Goal: Task Accomplishment & Management: Manage account settings

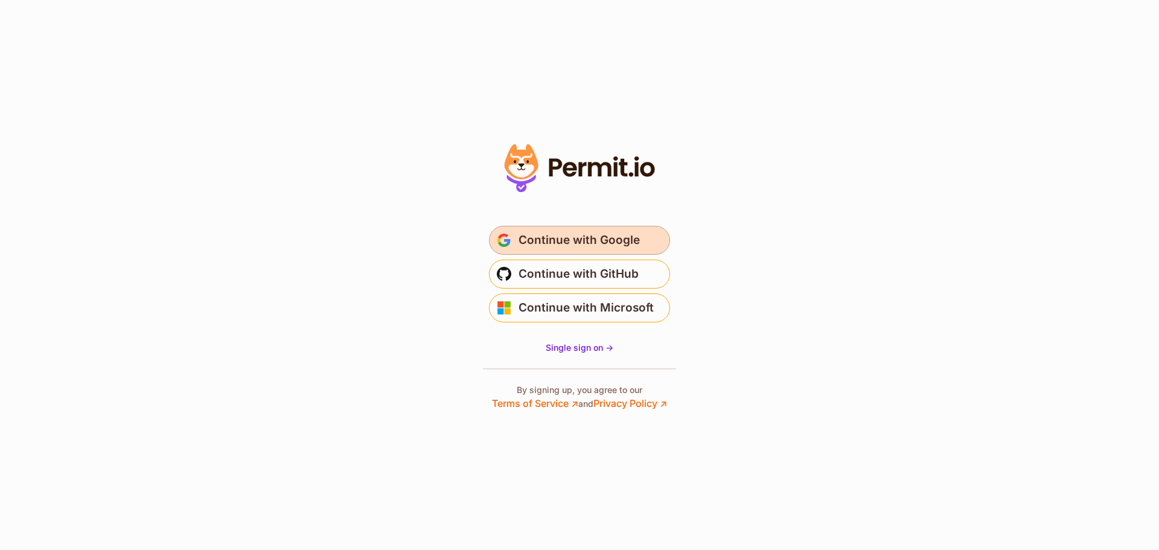
click at [604, 248] on span "Continue with Google" at bounding box center [579, 240] width 121 height 19
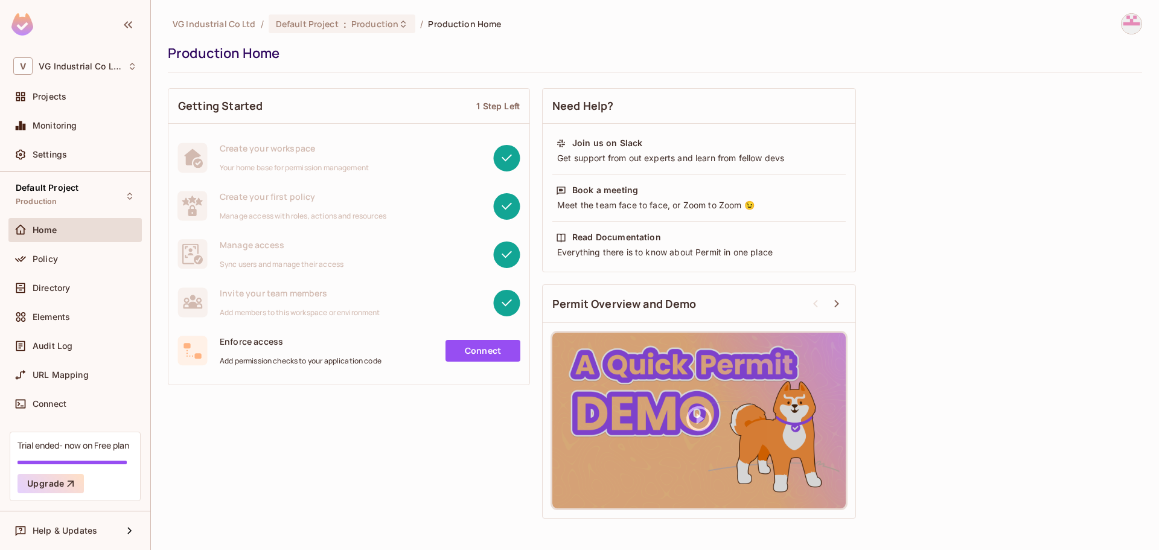
click at [55, 237] on div "Home" at bounding box center [75, 230] width 124 height 14
click at [67, 285] on span "Directory" at bounding box center [51, 288] width 37 height 10
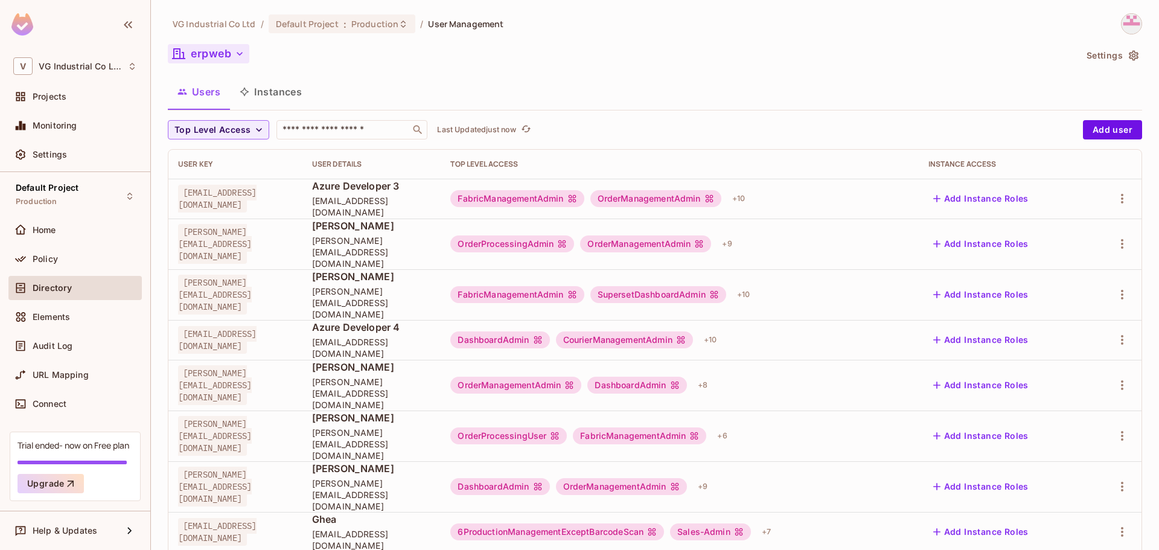
click at [220, 60] on button "erpweb" at bounding box center [209, 53] width 82 height 19
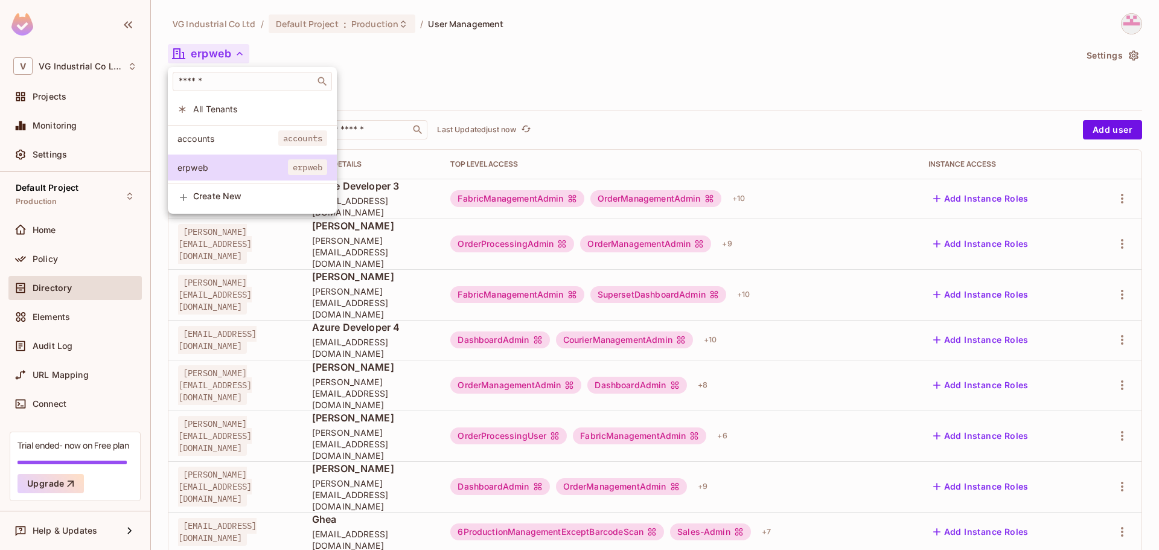
click at [220, 130] on li "accounts accounts" at bounding box center [252, 139] width 169 height 26
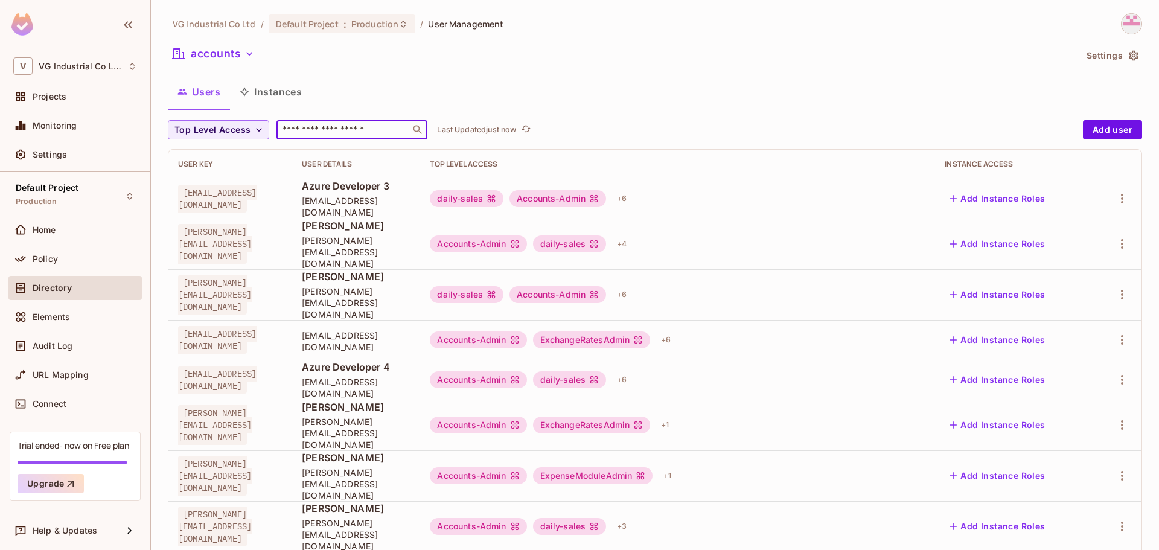
click at [350, 129] on input "text" at bounding box center [343, 130] width 127 height 12
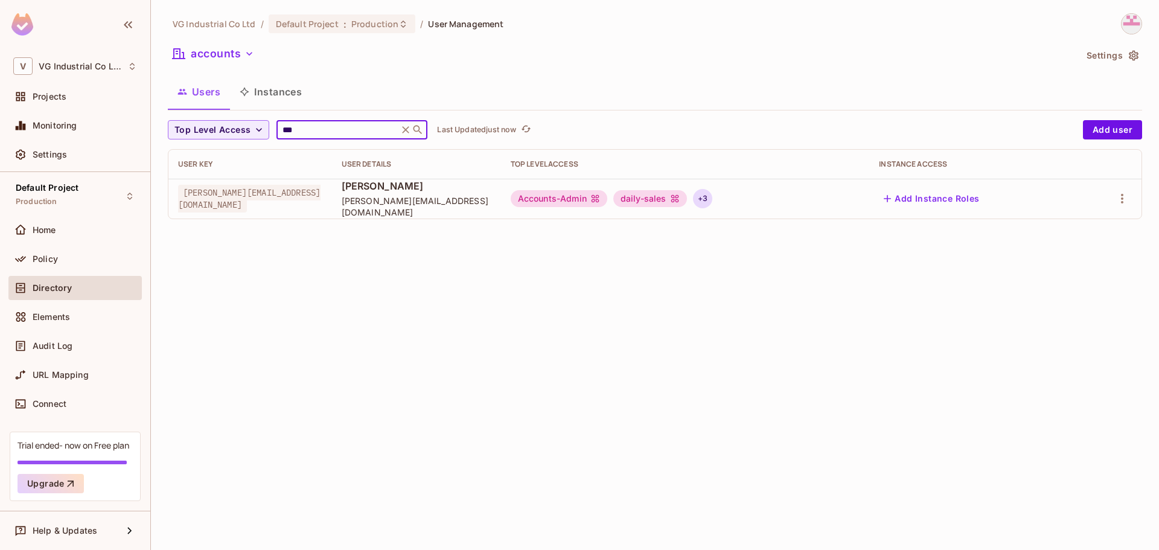
type input "***"
click at [697, 201] on div "+ 3" at bounding box center [702, 198] width 19 height 19
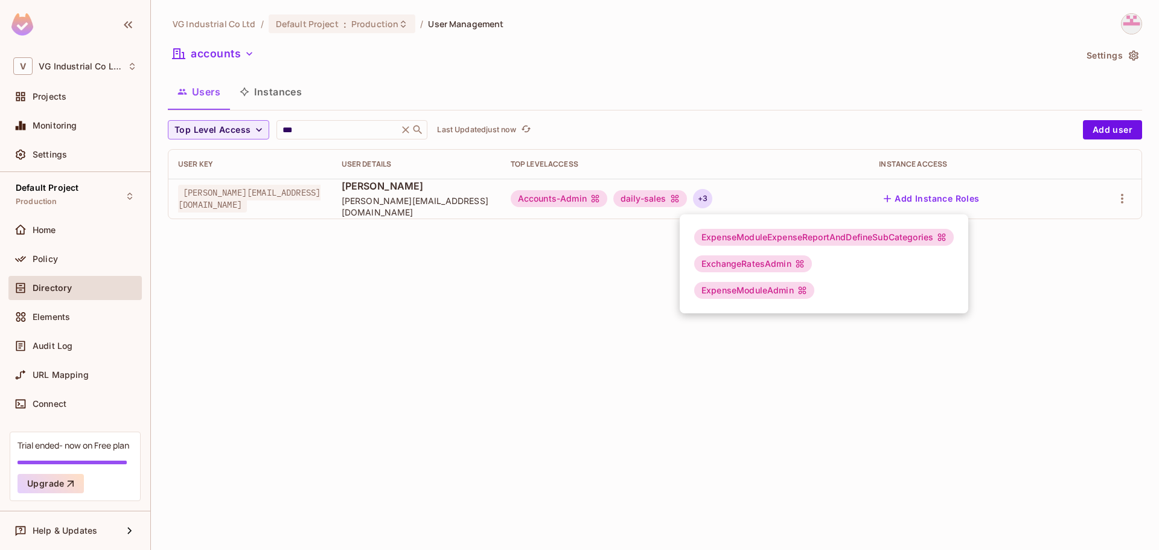
click at [514, 327] on div at bounding box center [579, 275] width 1159 height 550
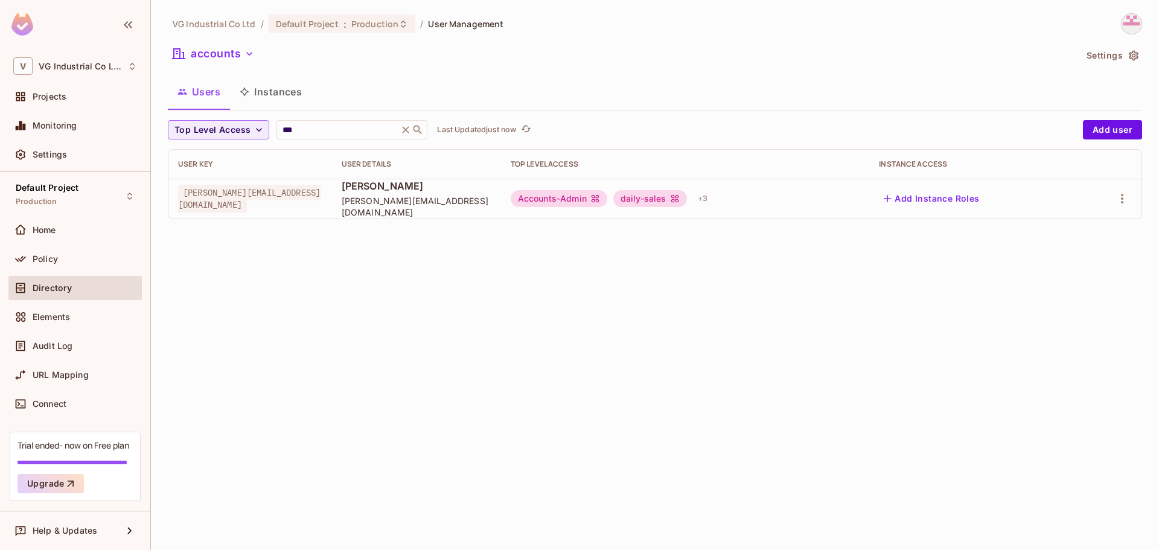
click at [741, 202] on div "Accounts-Admin daily-sales + 3" at bounding box center [686, 198] width 350 height 19
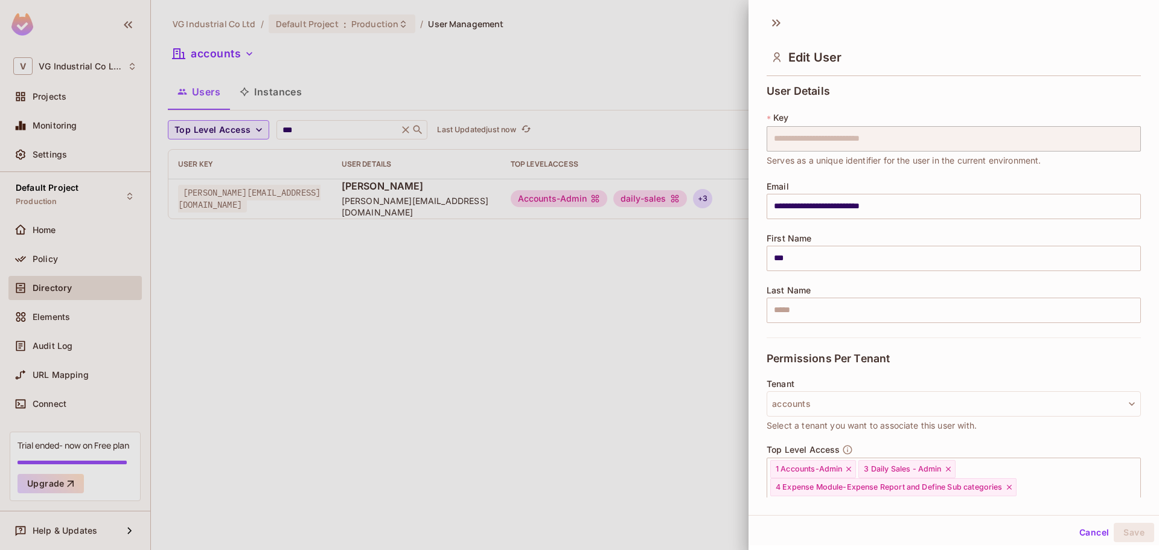
click at [690, 201] on div at bounding box center [579, 275] width 1159 height 550
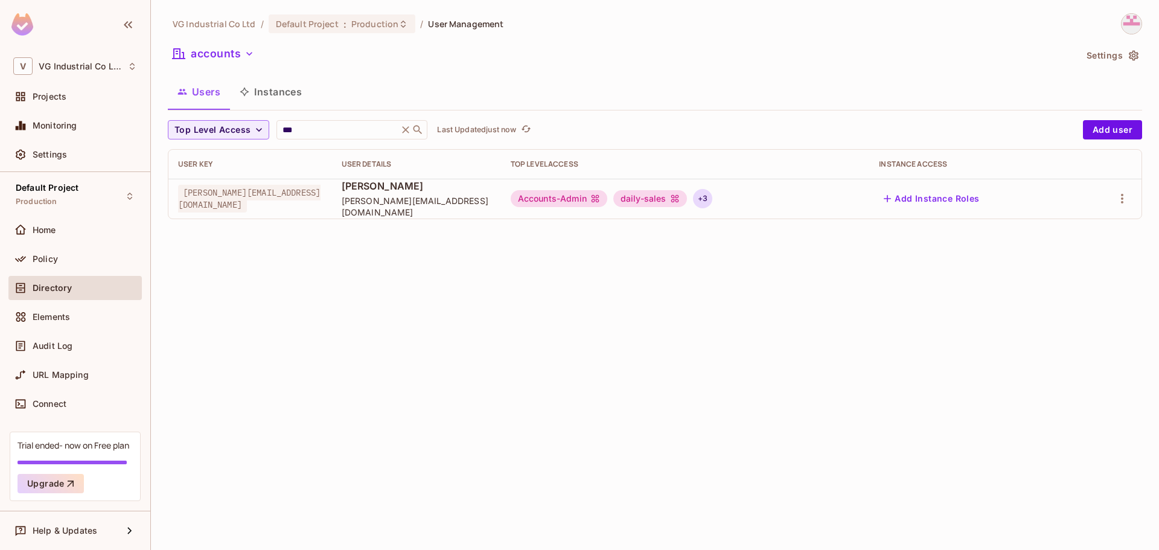
click at [693, 201] on div "+ 3" at bounding box center [702, 198] width 19 height 19
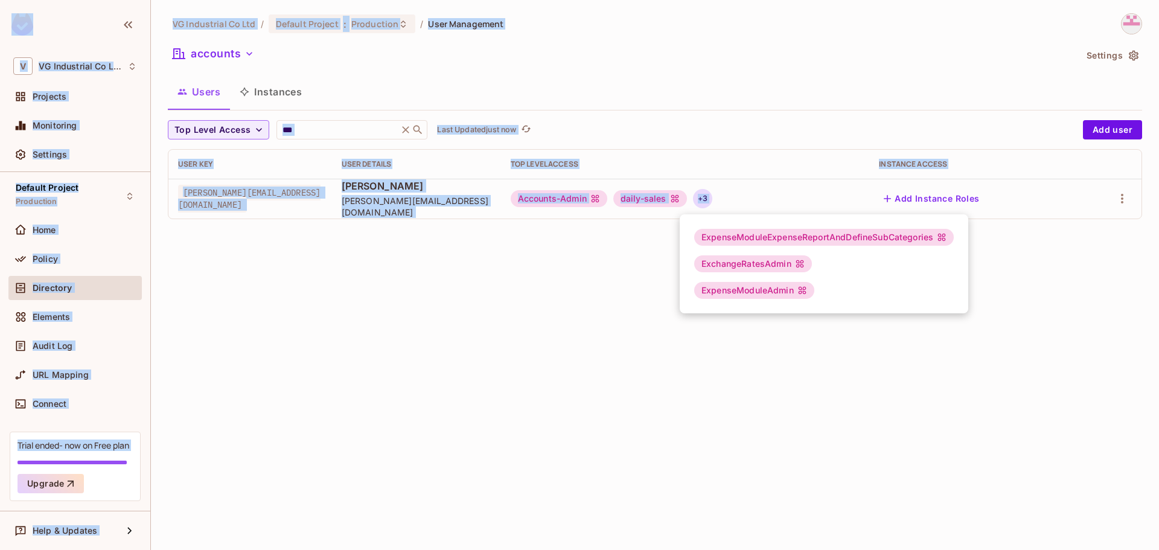
click at [690, 201] on div at bounding box center [579, 275] width 1159 height 550
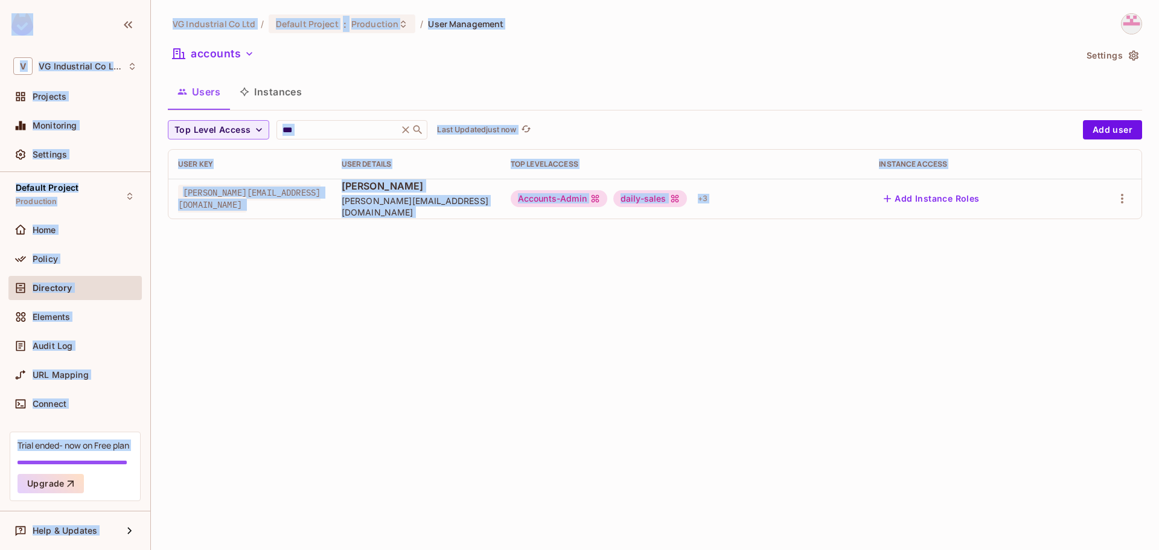
click at [720, 197] on div "Accounts-Admin daily-sales + 3" at bounding box center [686, 198] width 350 height 19
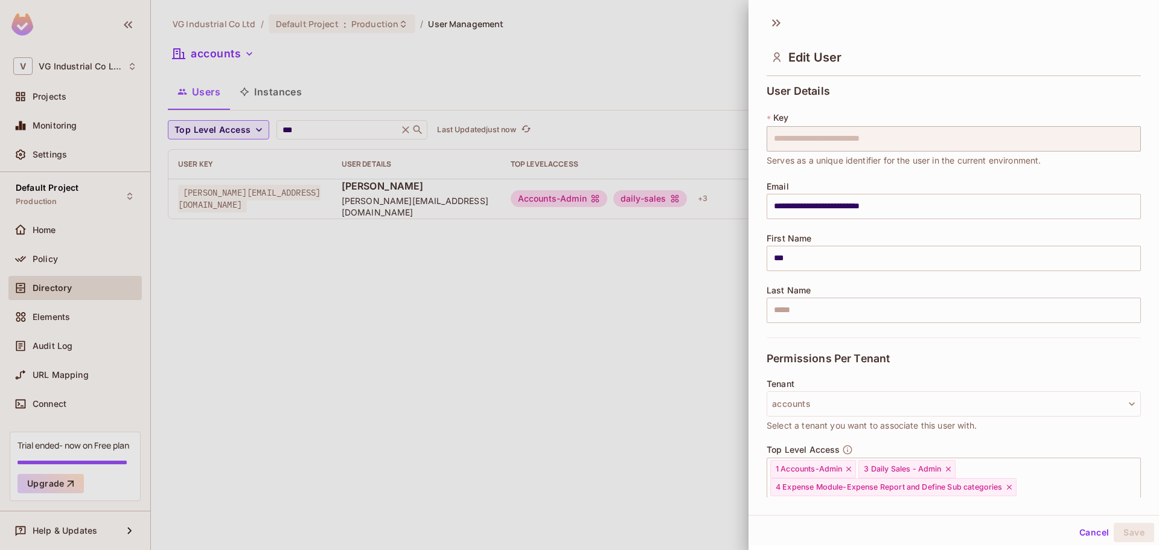
click at [720, 197] on div at bounding box center [579, 275] width 1159 height 550
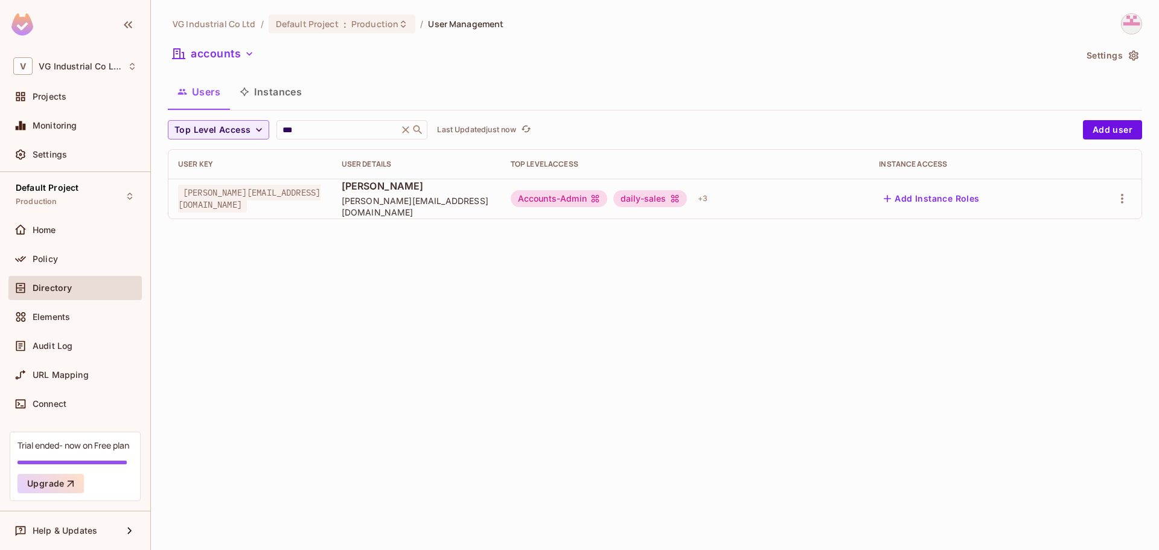
click at [720, 197] on div "Accounts-Admin daily-sales + 3" at bounding box center [686, 198] width 350 height 19
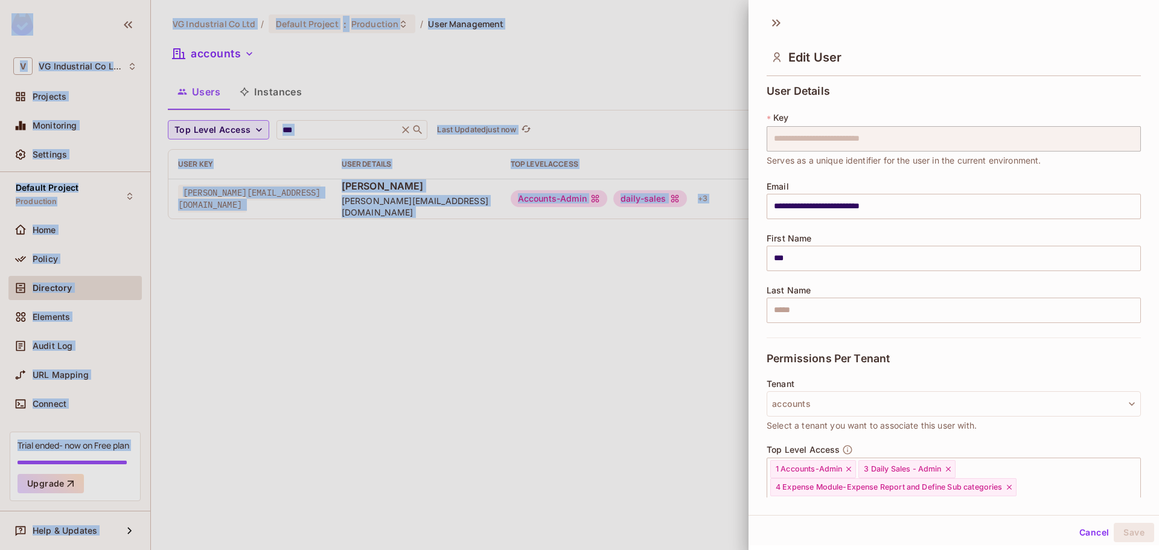
click at [720, 197] on div at bounding box center [579, 275] width 1159 height 550
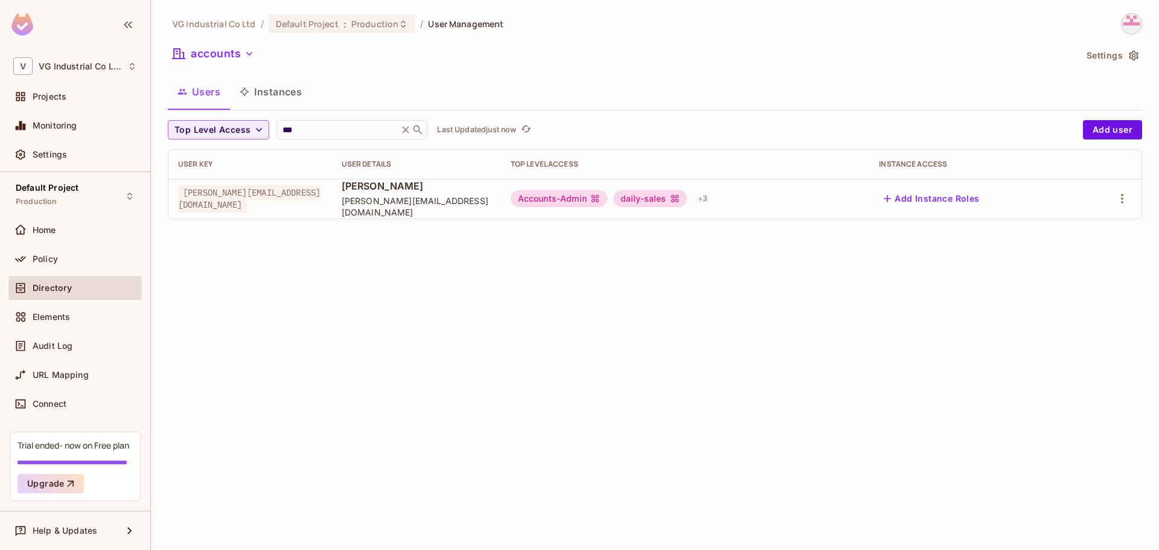
click at [720, 197] on div "Accounts-Admin daily-sales + 3" at bounding box center [686, 198] width 350 height 19
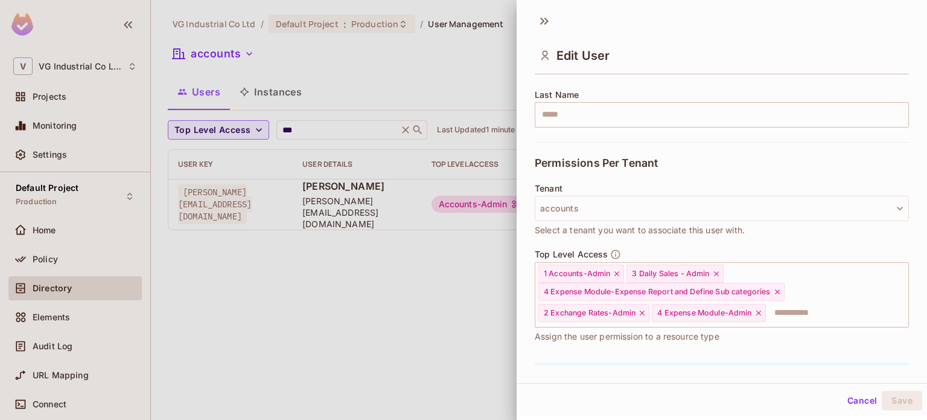
scroll to position [259, 0]
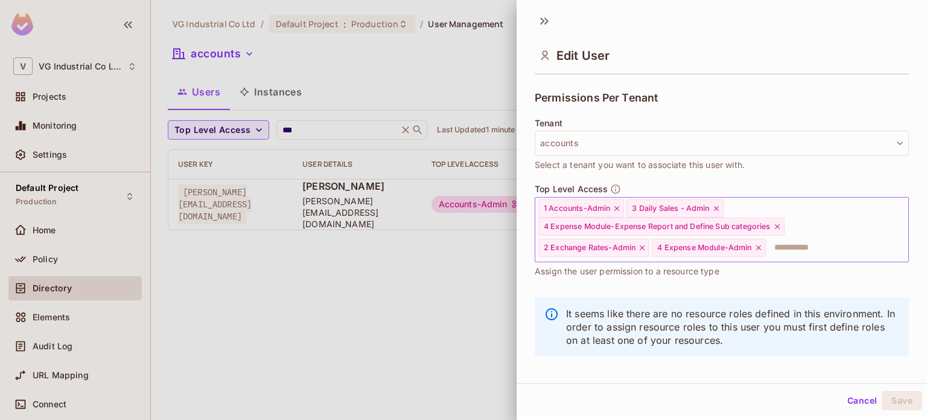
click at [804, 243] on input "text" at bounding box center [826, 247] width 118 height 24
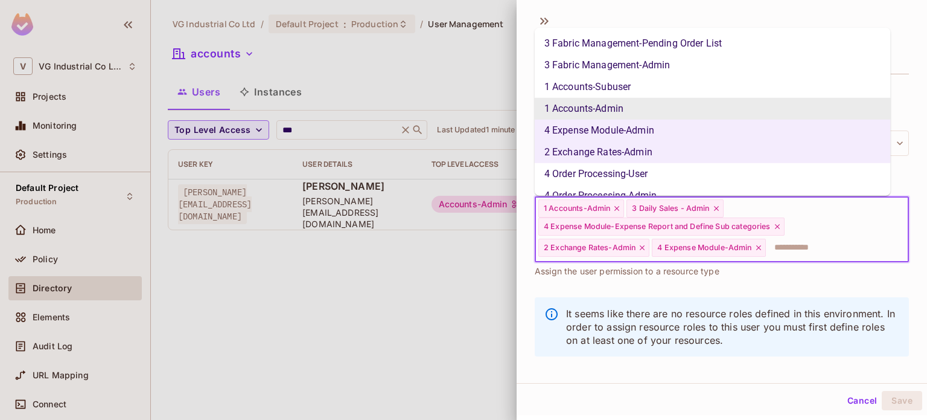
type input "*"
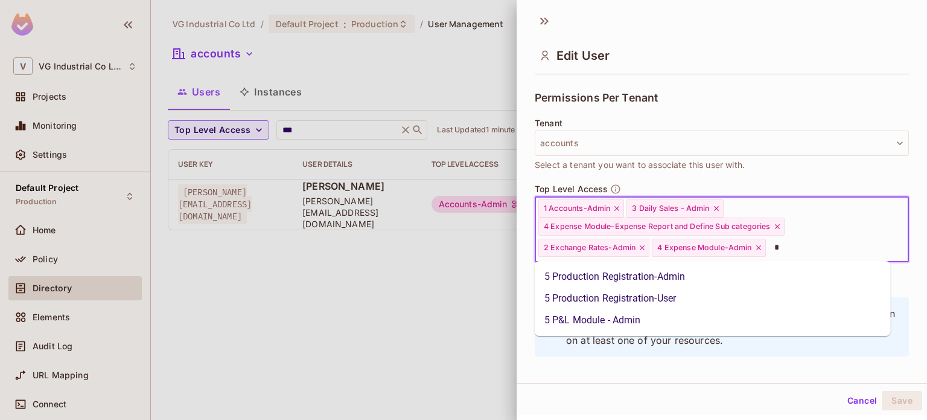
click at [670, 319] on li "5 P&L Module - Admin" at bounding box center [713, 320] width 356 height 22
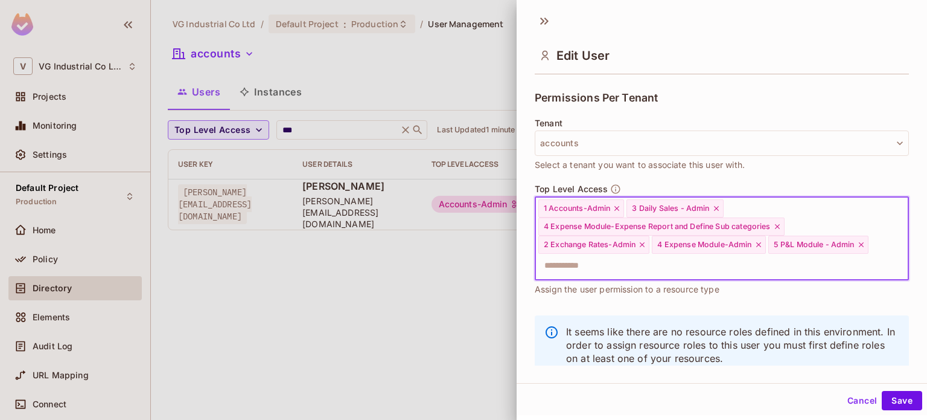
click at [711, 260] on input "text" at bounding box center [711, 266] width 348 height 24
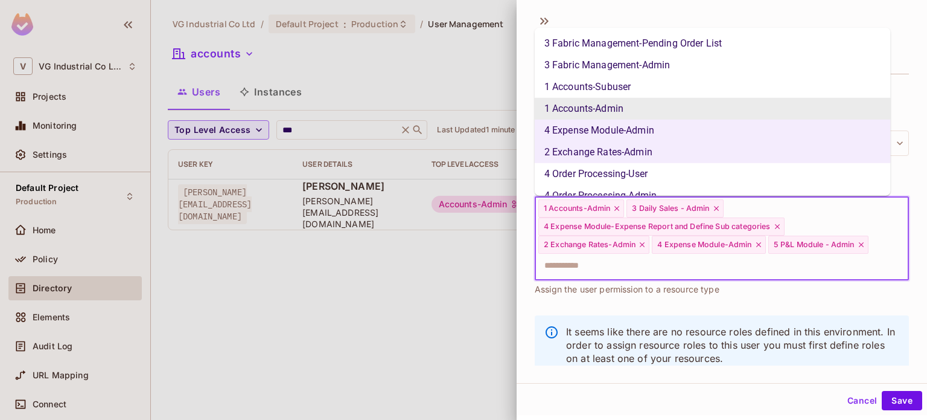
type input "*"
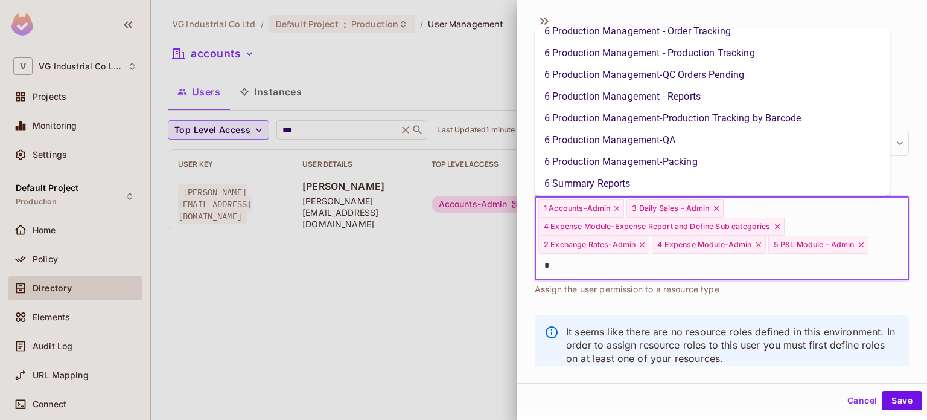
scroll to position [167, 0]
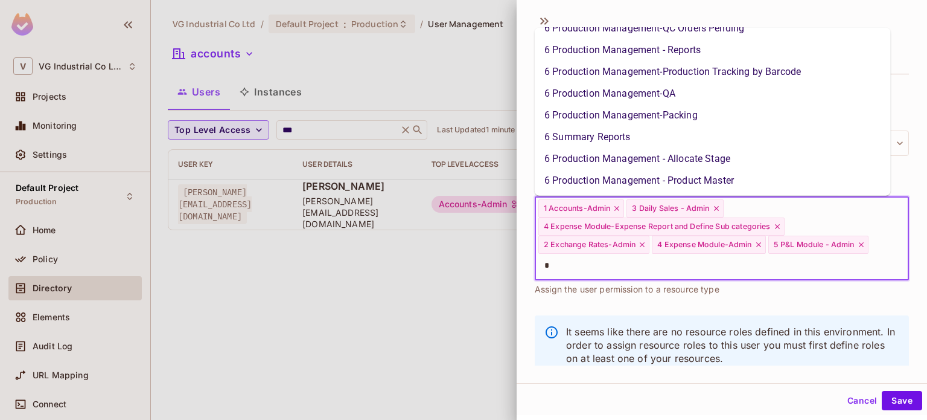
click at [614, 144] on li "6 Summary Reports" at bounding box center [713, 137] width 356 height 22
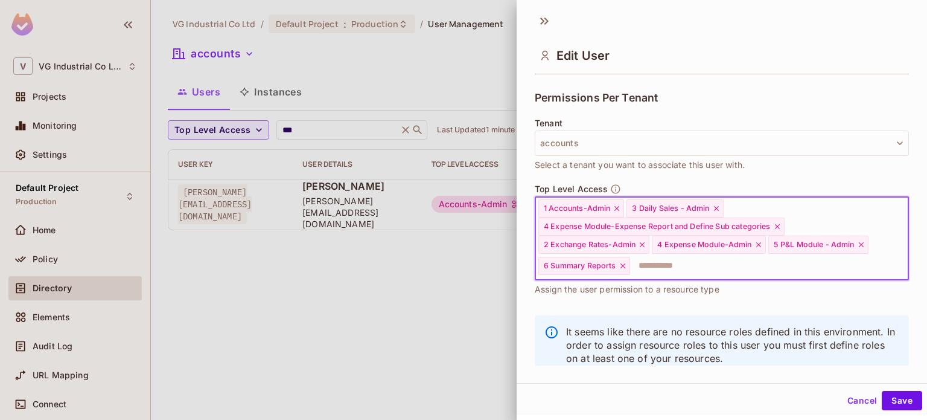
click at [745, 260] on input "text" at bounding box center [758, 266] width 254 height 24
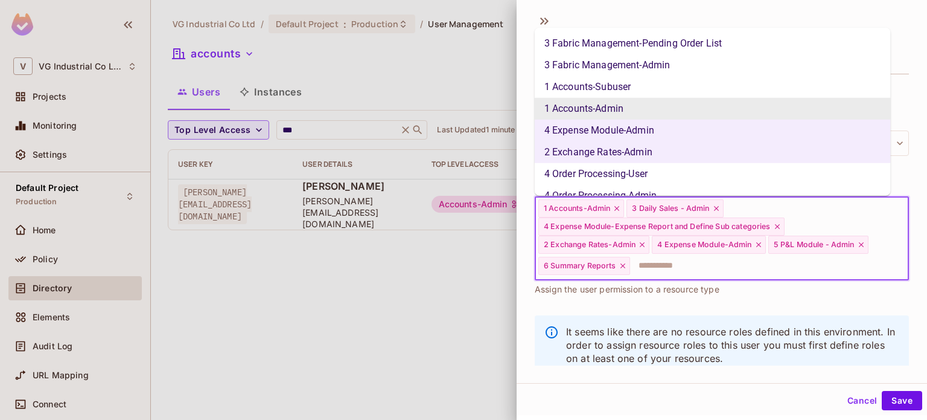
type input "*"
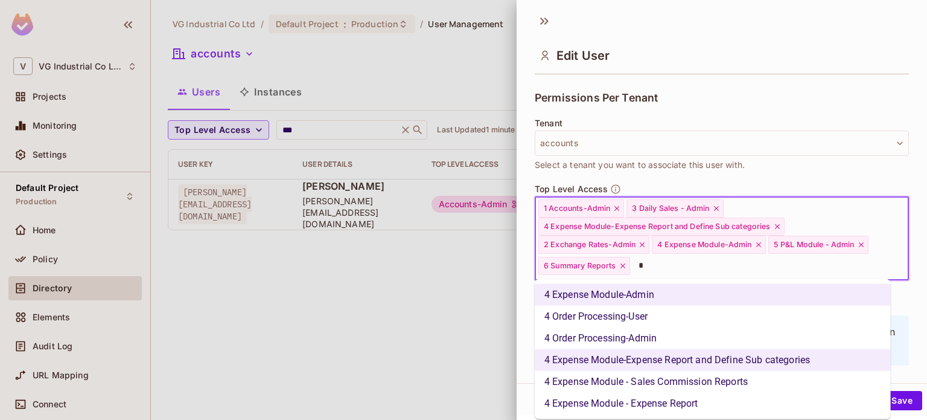
click at [777, 385] on li "4 Expense Module - Sales Commission Reports" at bounding box center [713, 382] width 356 height 22
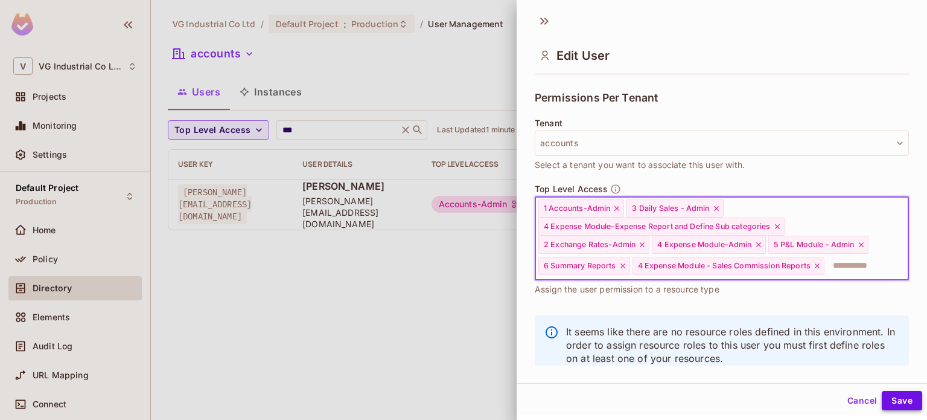
click at [898, 402] on button "Save" at bounding box center [902, 400] width 40 height 19
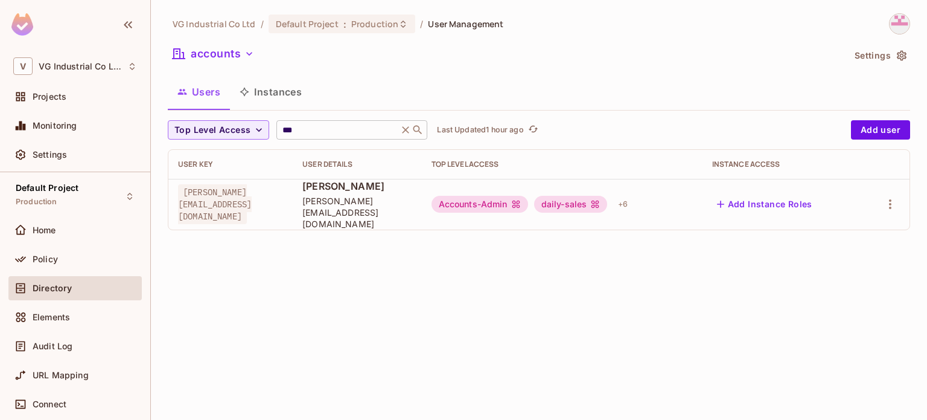
click at [410, 129] on icon at bounding box center [406, 129] width 7 height 7
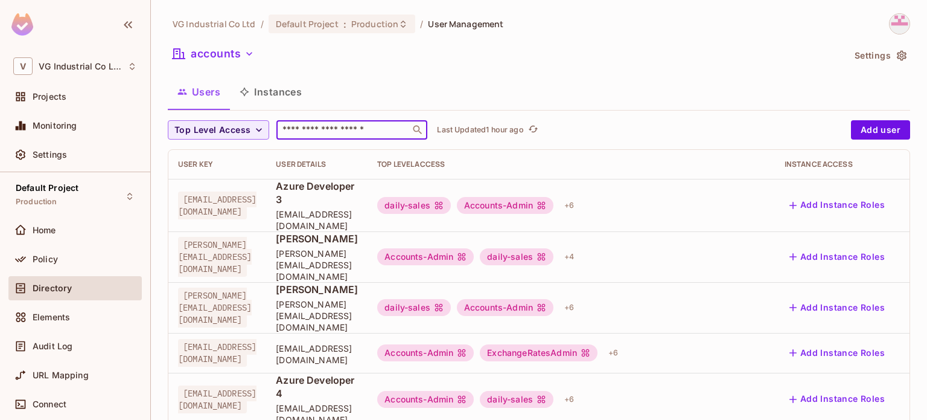
click at [362, 130] on input "text" at bounding box center [343, 130] width 127 height 12
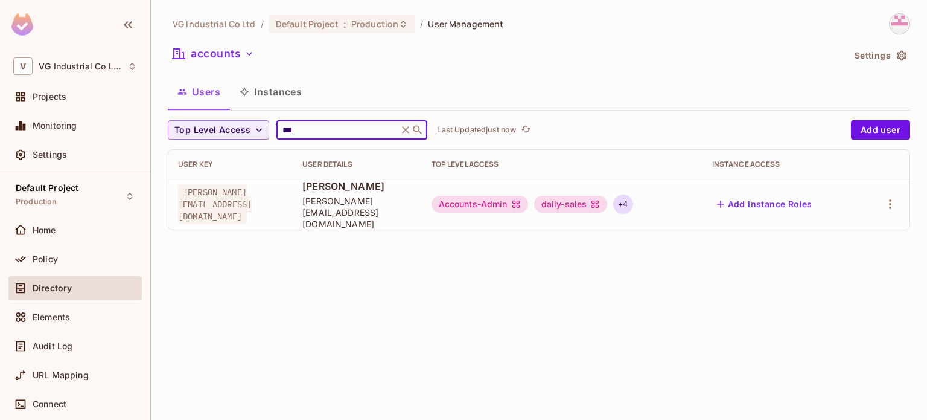
type input "***"
click at [619, 202] on div "+ 4" at bounding box center [622, 203] width 19 height 19
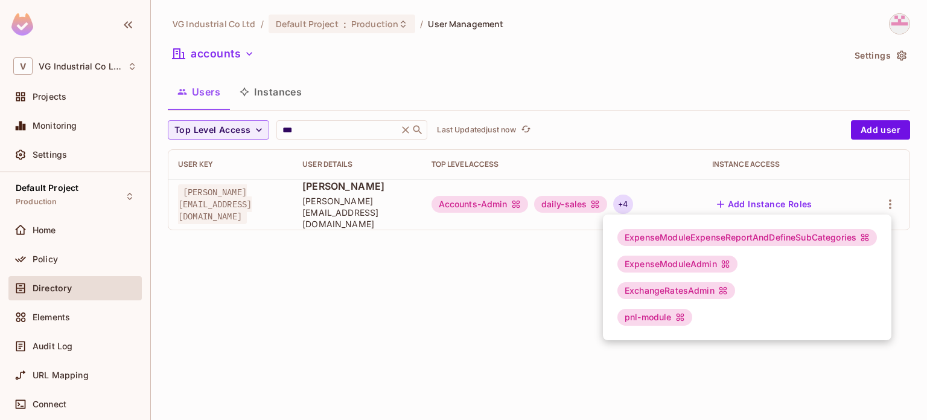
click at [659, 197] on div at bounding box center [463, 210] width 927 height 420
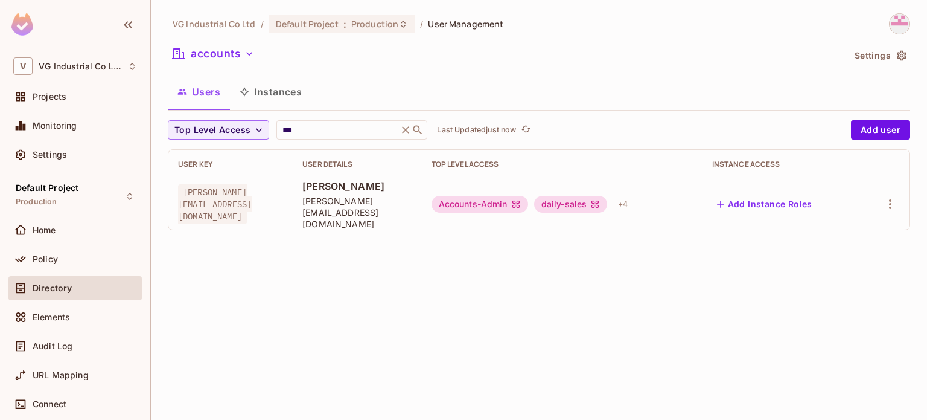
click at [659, 197] on div "ExpenseModuleExpenseReportAndDefineSubCategories ExpenseModuleAdmin ExchangeRat…" at bounding box center [463, 210] width 927 height 420
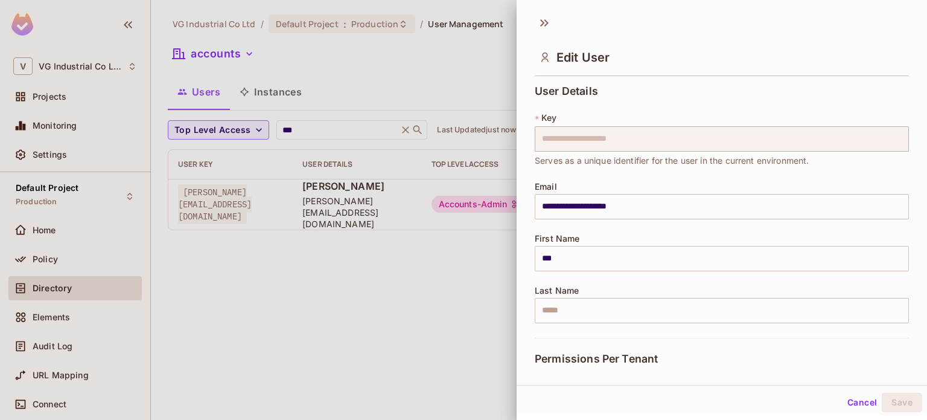
click at [640, 199] on input "**********" at bounding box center [722, 206] width 374 height 25
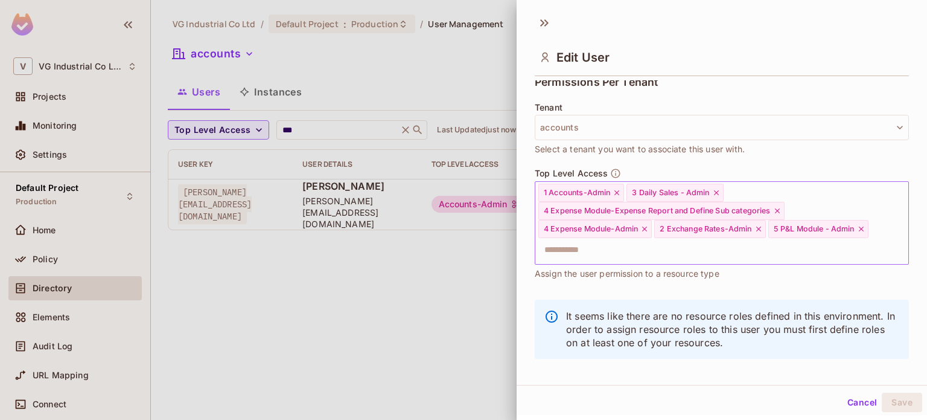
scroll to position [287, 0]
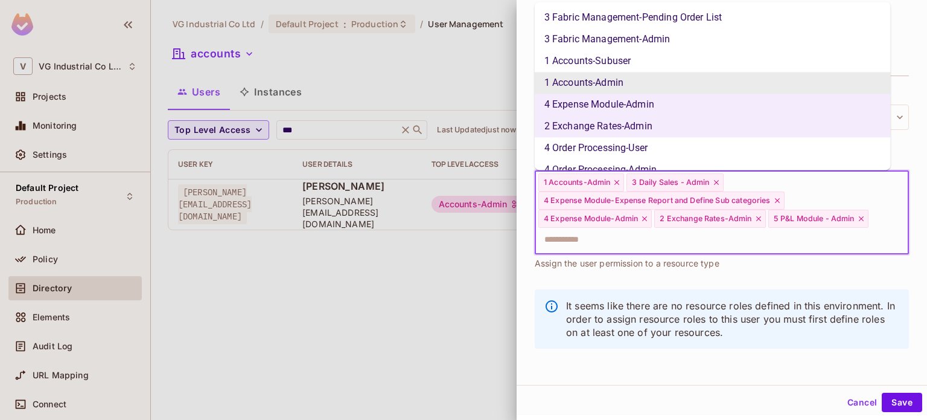
click at [689, 238] on input "text" at bounding box center [711, 240] width 348 height 24
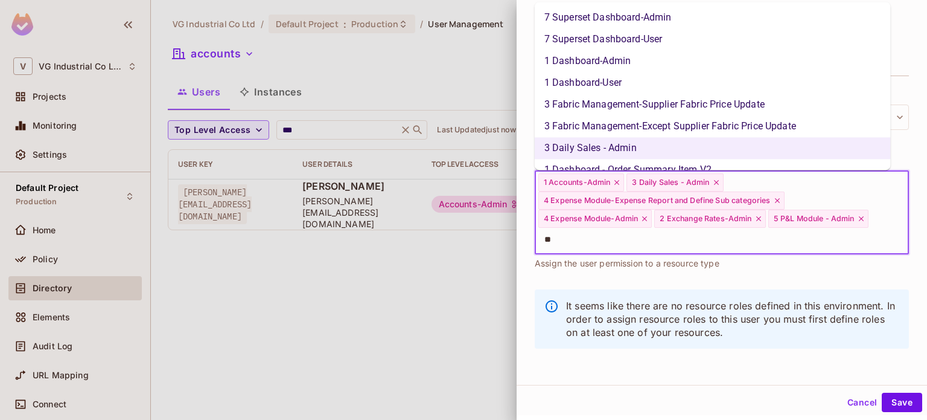
type input "*"
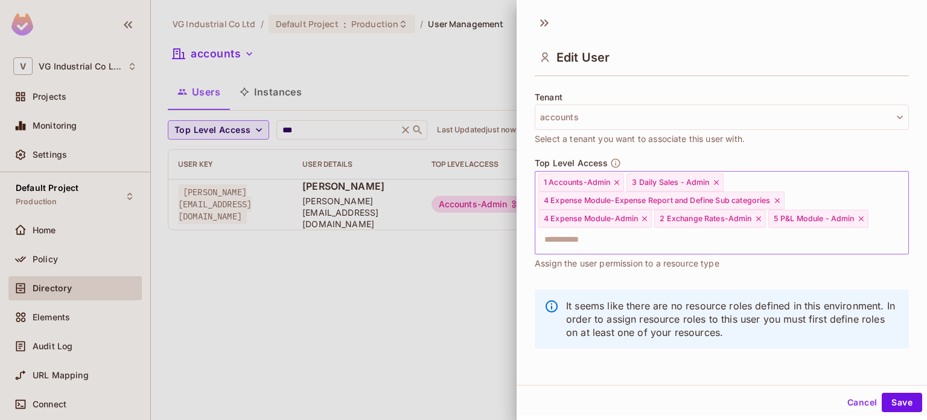
click at [665, 234] on input "text" at bounding box center [711, 240] width 348 height 24
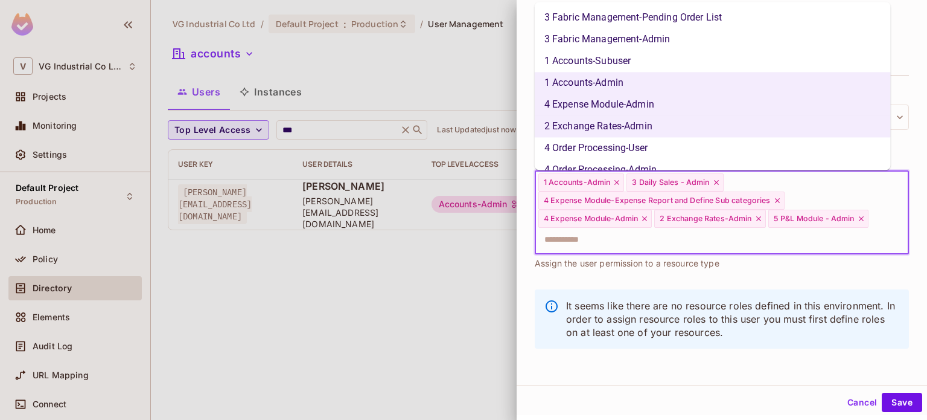
type input "*"
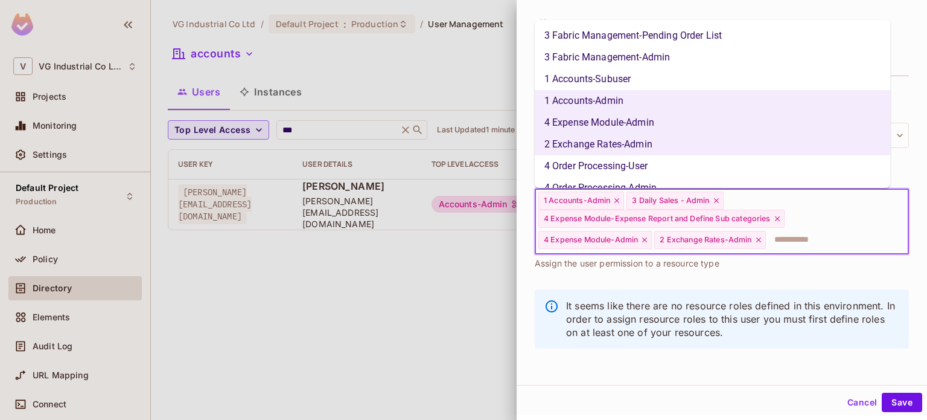
scroll to position [232, 0]
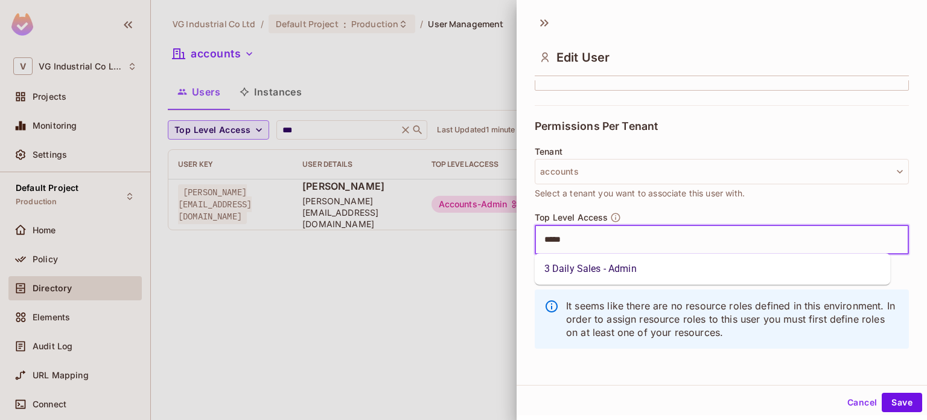
type input "******"
click at [635, 267] on li "3 Daily Sales - Admin" at bounding box center [713, 269] width 356 height 22
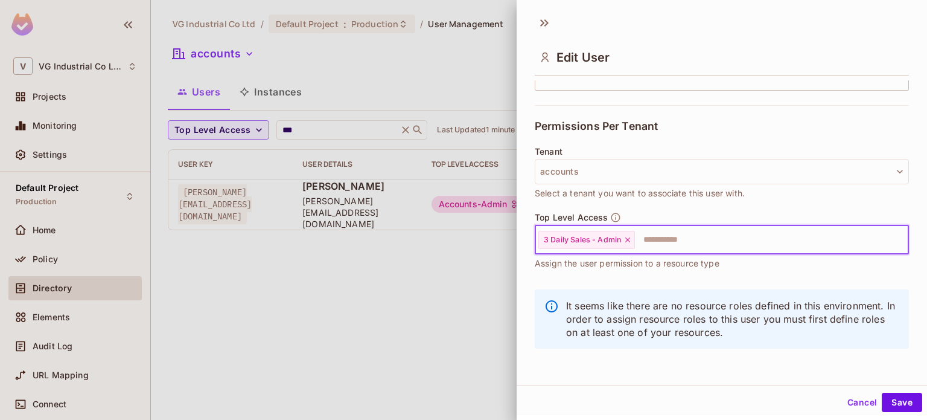
type input "*"
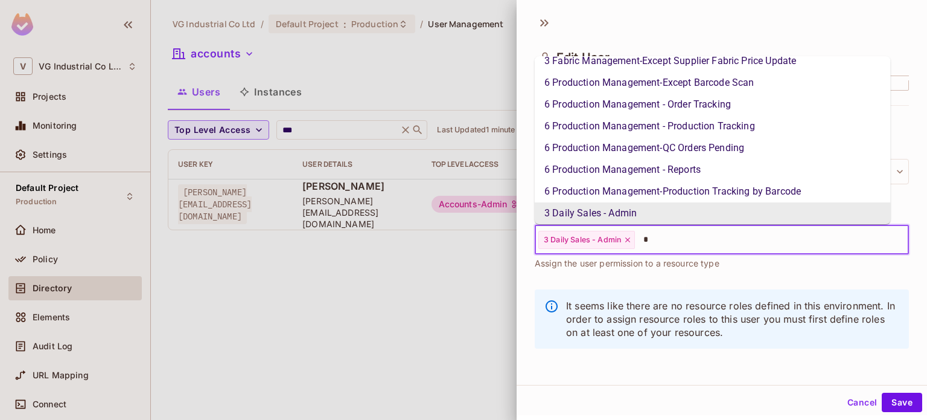
scroll to position [0, 0]
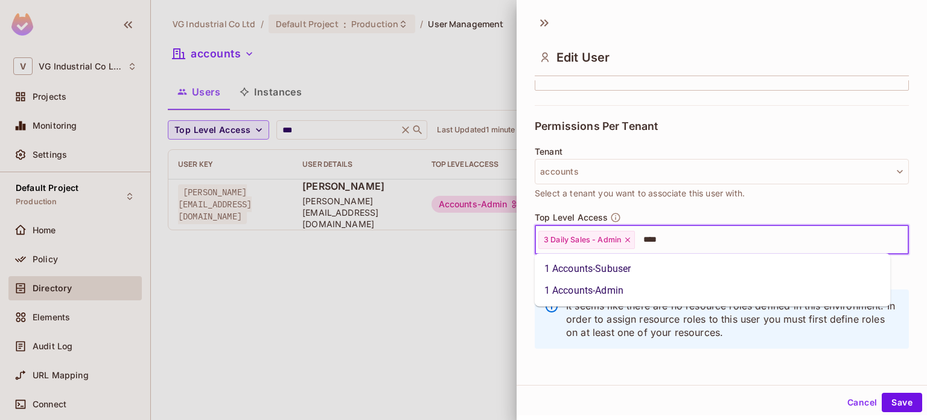
type input "*****"
click at [631, 290] on li "1 Accounts-Admin" at bounding box center [713, 291] width 356 height 22
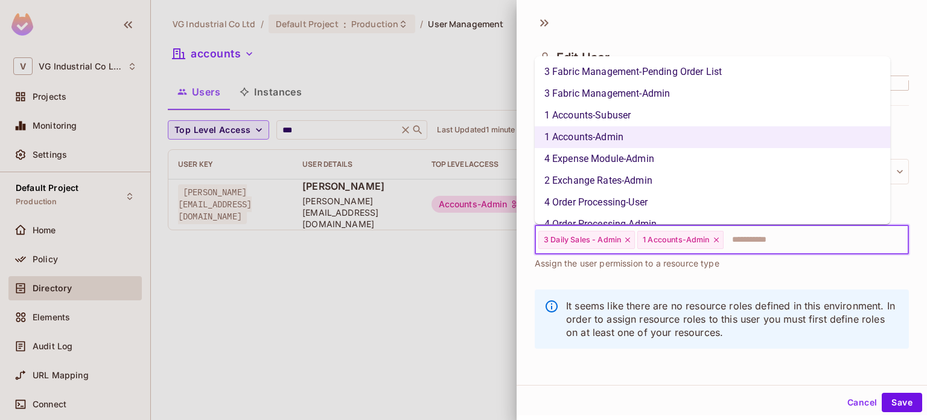
click at [740, 240] on input "text" at bounding box center [805, 240] width 161 height 24
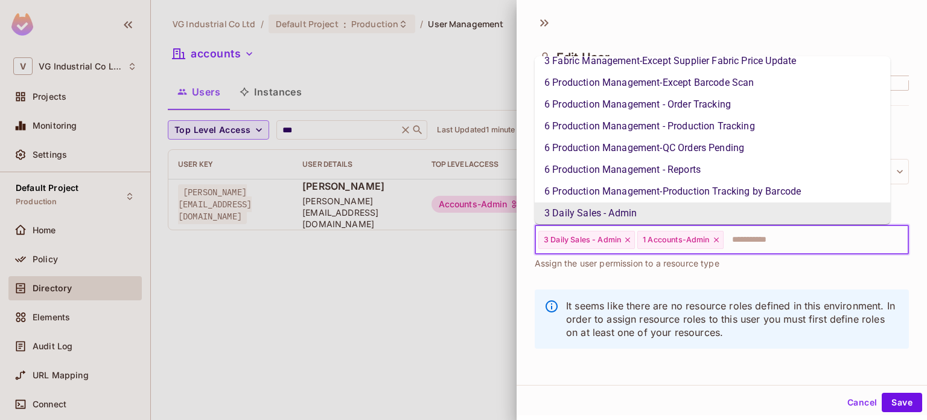
type input "*"
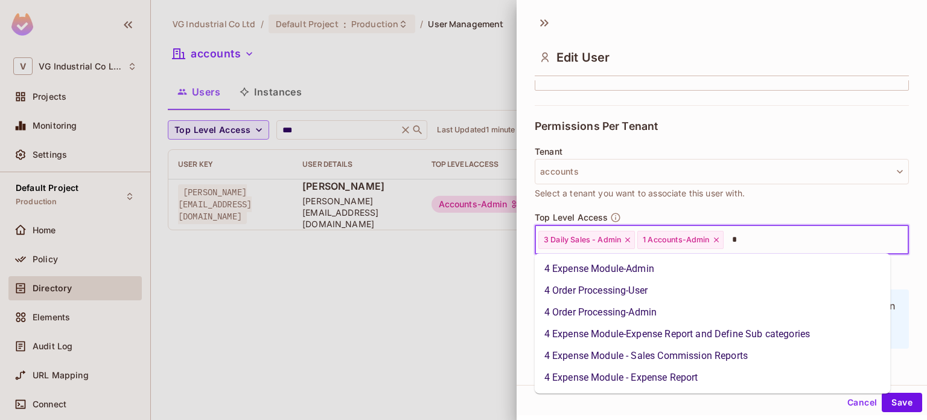
scroll to position [0, 0]
click at [724, 331] on li "4 Expense Module-Expense Report and Define Sub categories" at bounding box center [713, 334] width 356 height 22
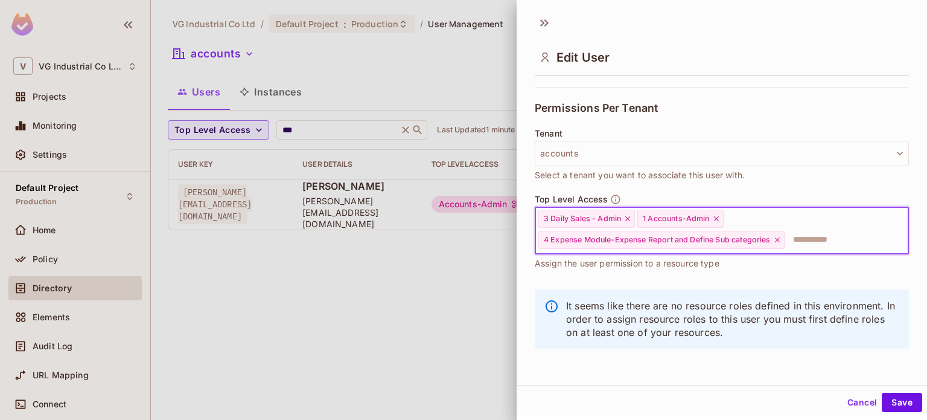
type input "*"
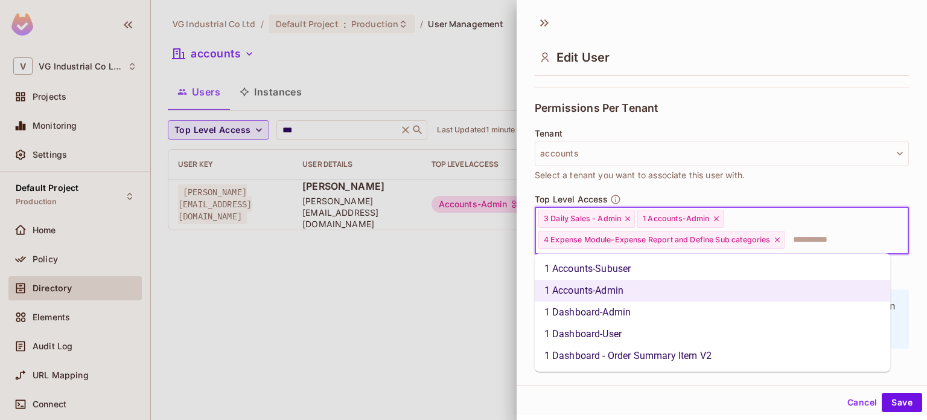
scroll to position [554, 0]
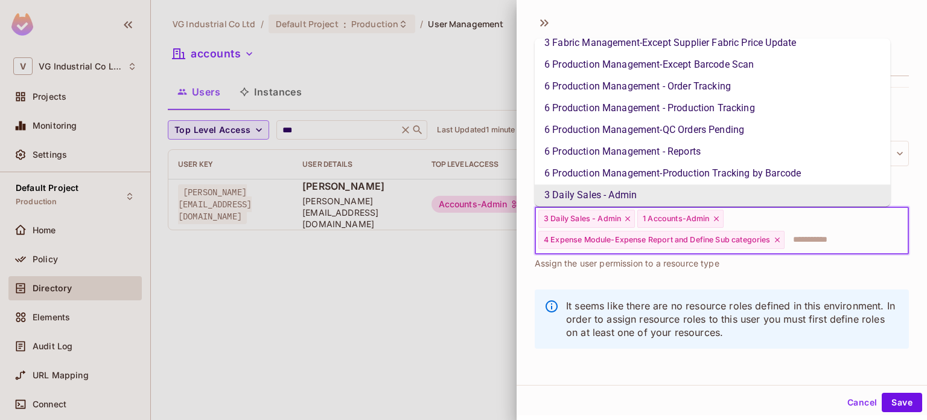
type input "*"
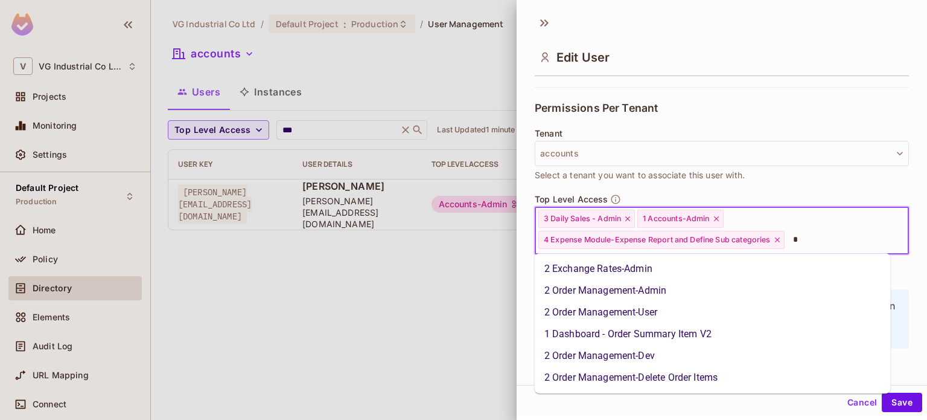
scroll to position [0, 0]
click at [661, 275] on li "2 Exchange Rates-Admin" at bounding box center [713, 269] width 356 height 22
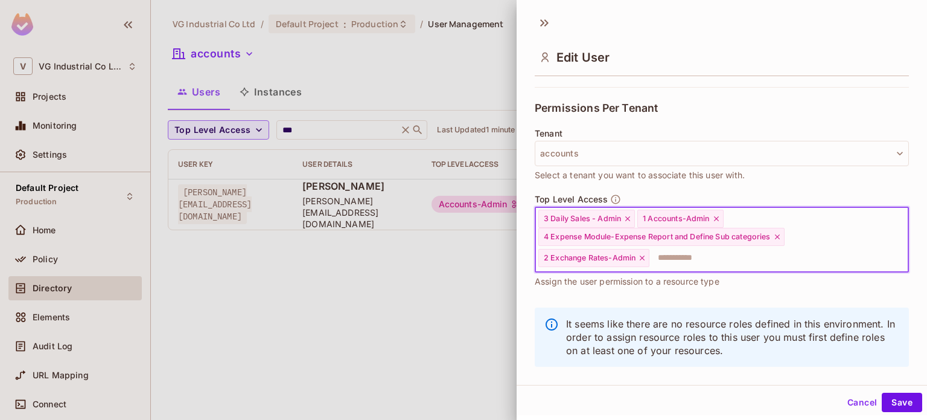
scroll to position [269, 0]
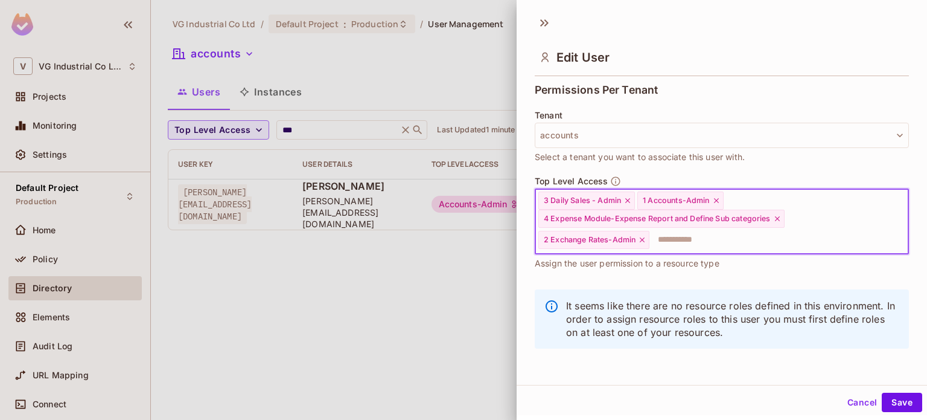
click at [700, 233] on input "text" at bounding box center [768, 240] width 235 height 24
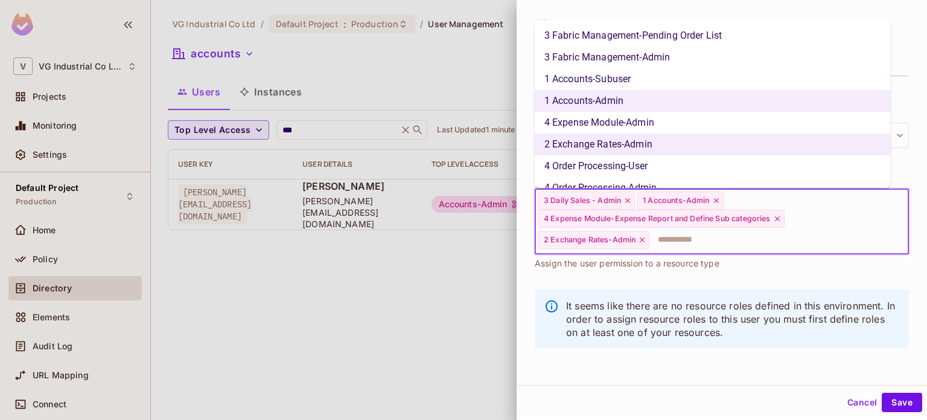
scroll to position [554, 0]
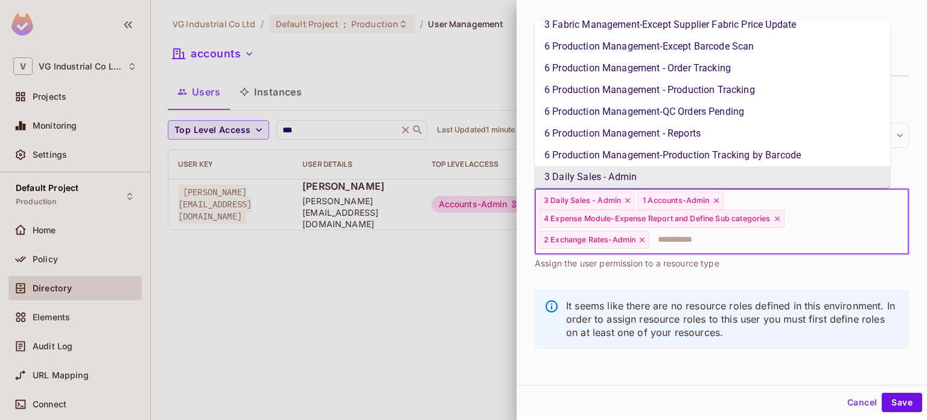
type input "*"
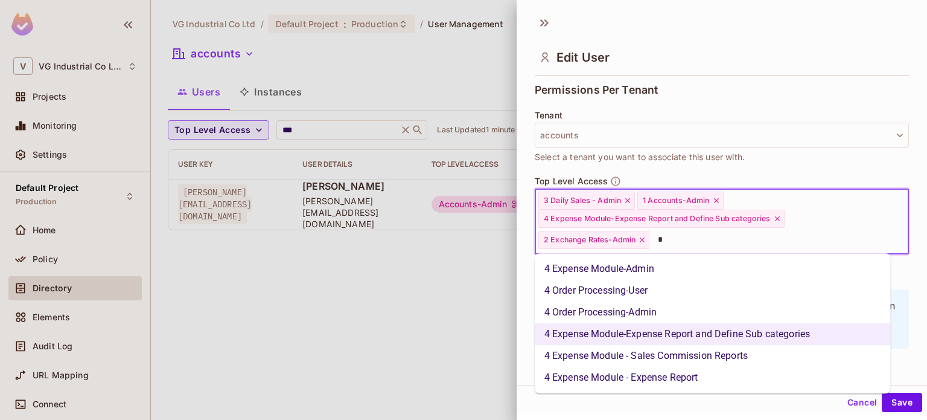
click at [683, 273] on li "4 Expense Module-Admin" at bounding box center [713, 269] width 356 height 22
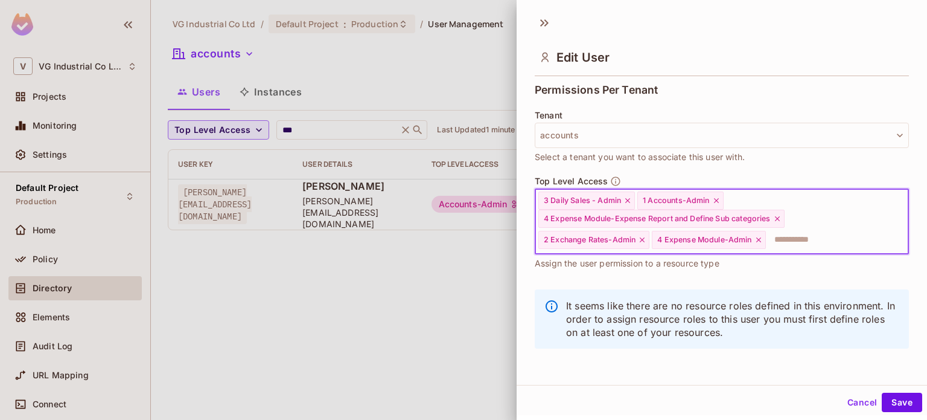
type input "*"
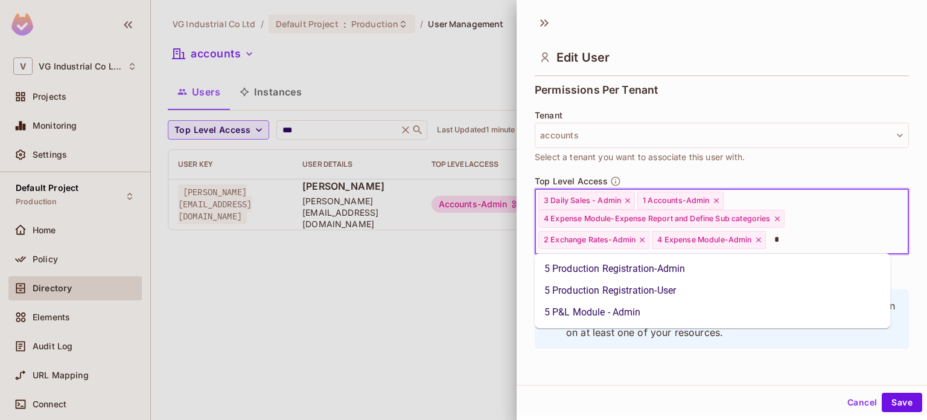
click at [636, 313] on li "5 P&L Module - Admin" at bounding box center [713, 312] width 356 height 22
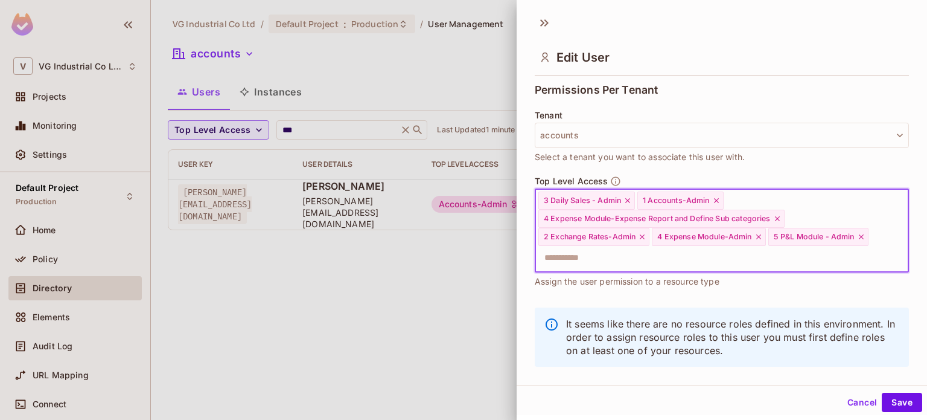
scroll to position [287, 0]
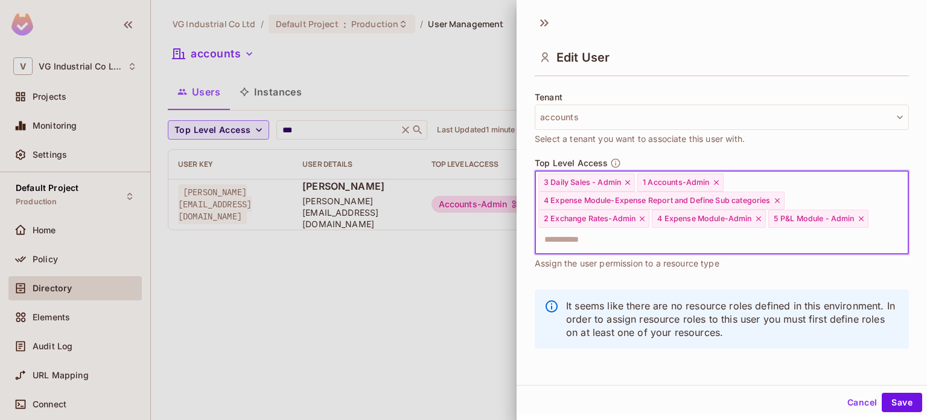
type input "*"
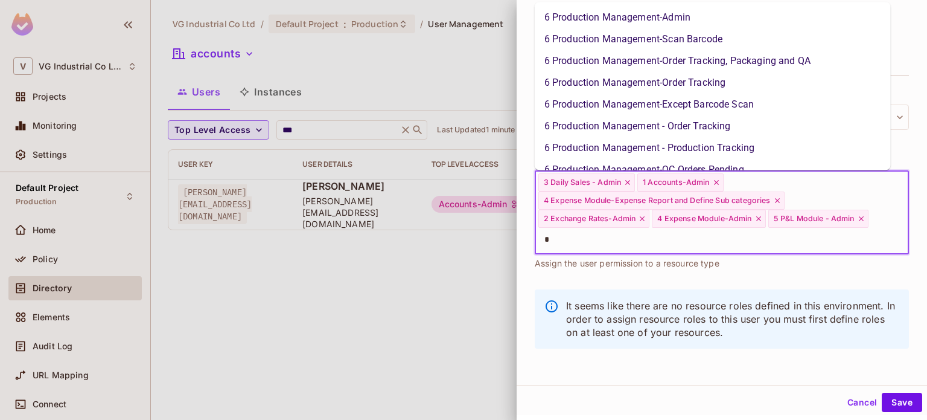
scroll to position [167, 0]
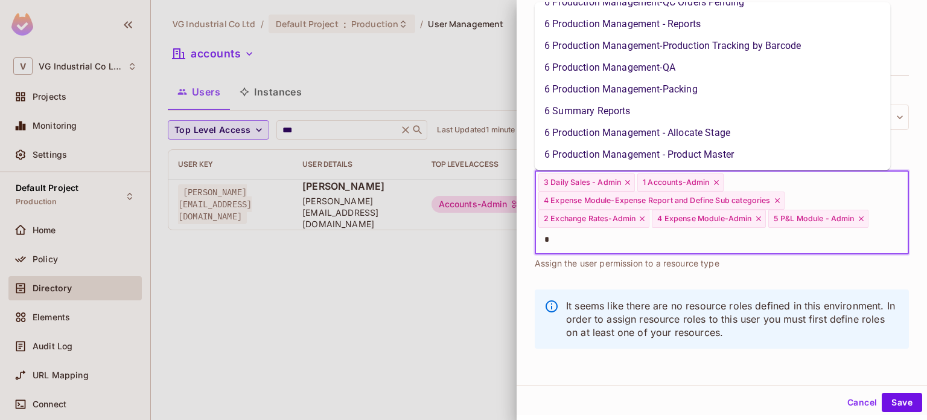
click at [617, 103] on li "6 Summary Reports" at bounding box center [713, 111] width 356 height 22
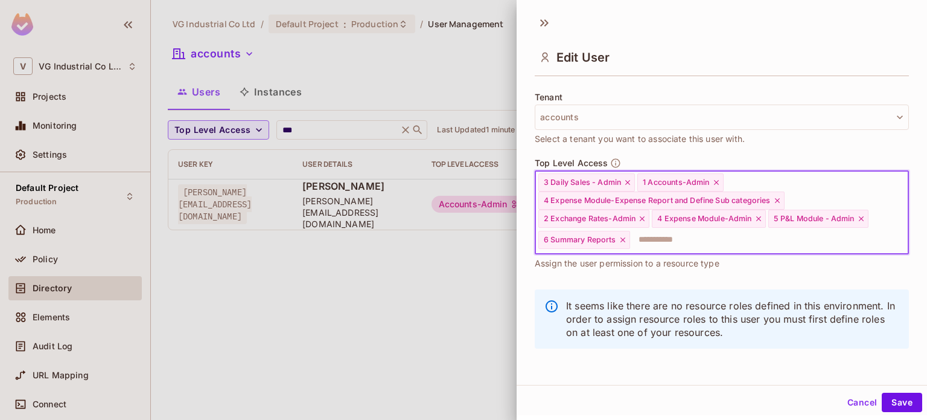
click at [748, 243] on input "text" at bounding box center [758, 240] width 254 height 24
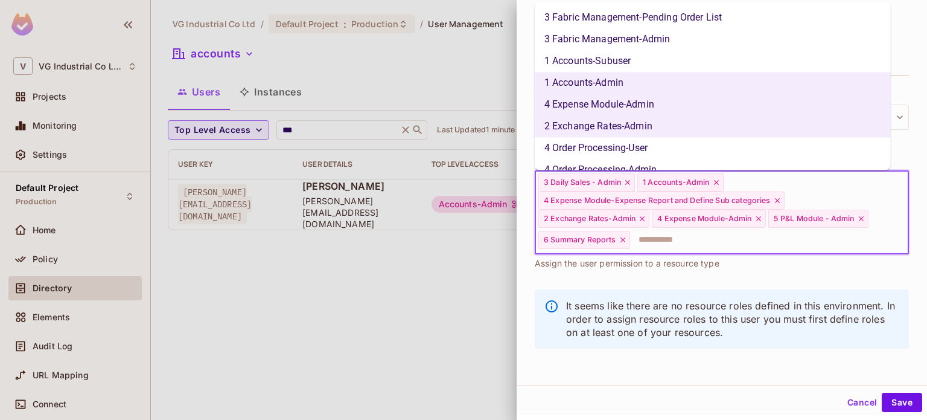
scroll to position [554, 0]
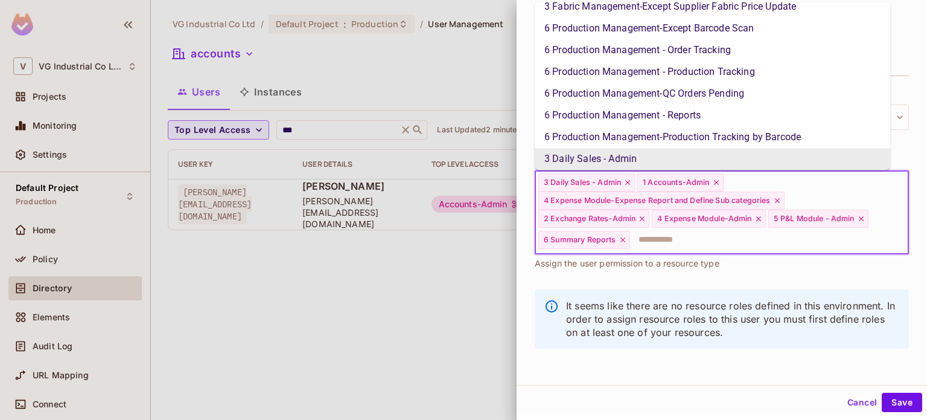
type input "*"
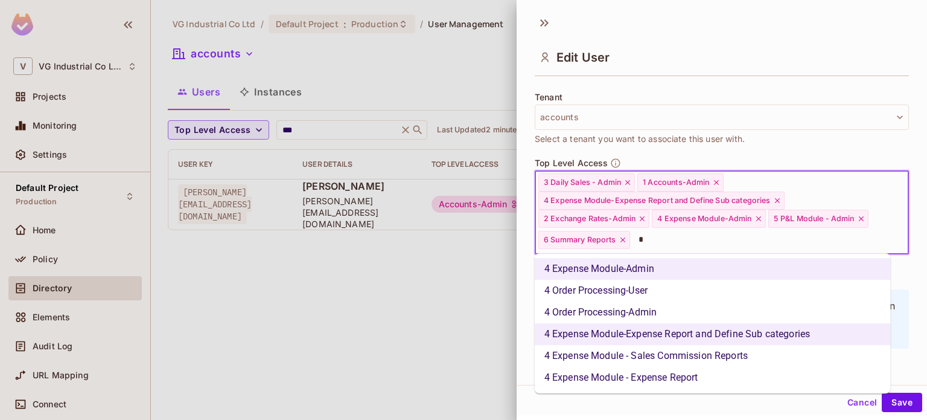
scroll to position [0, 0]
click at [723, 354] on li "4 Expense Module - Sales Commission Reports" at bounding box center [713, 356] width 356 height 22
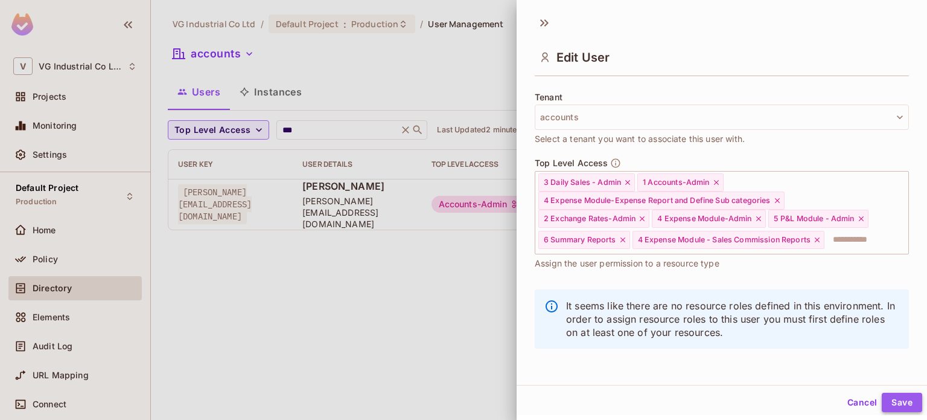
click at [889, 399] on button "Save" at bounding box center [902, 401] width 40 height 19
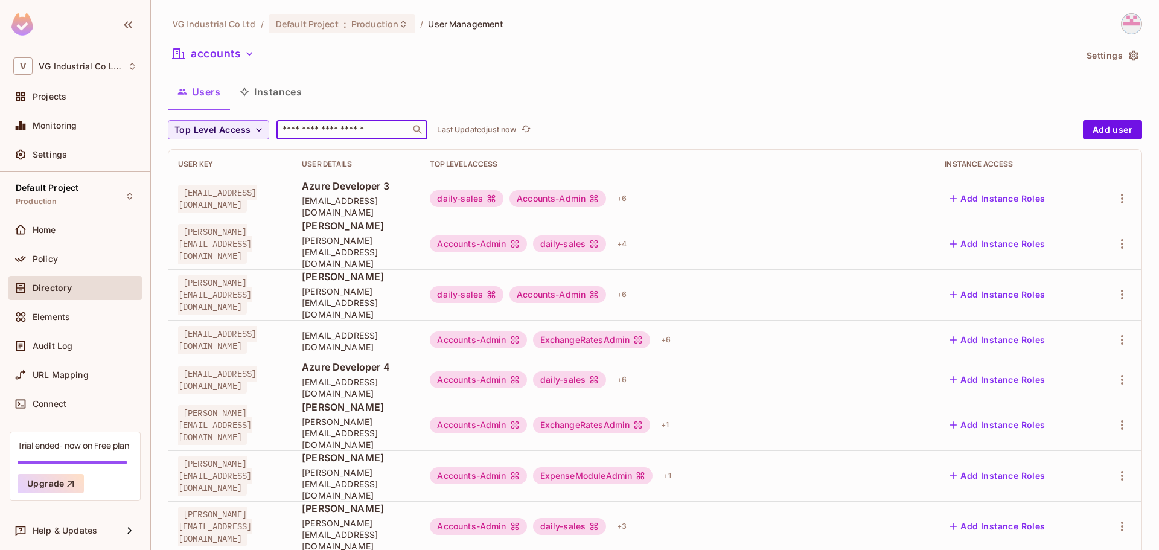
click at [368, 130] on input "text" at bounding box center [343, 130] width 127 height 12
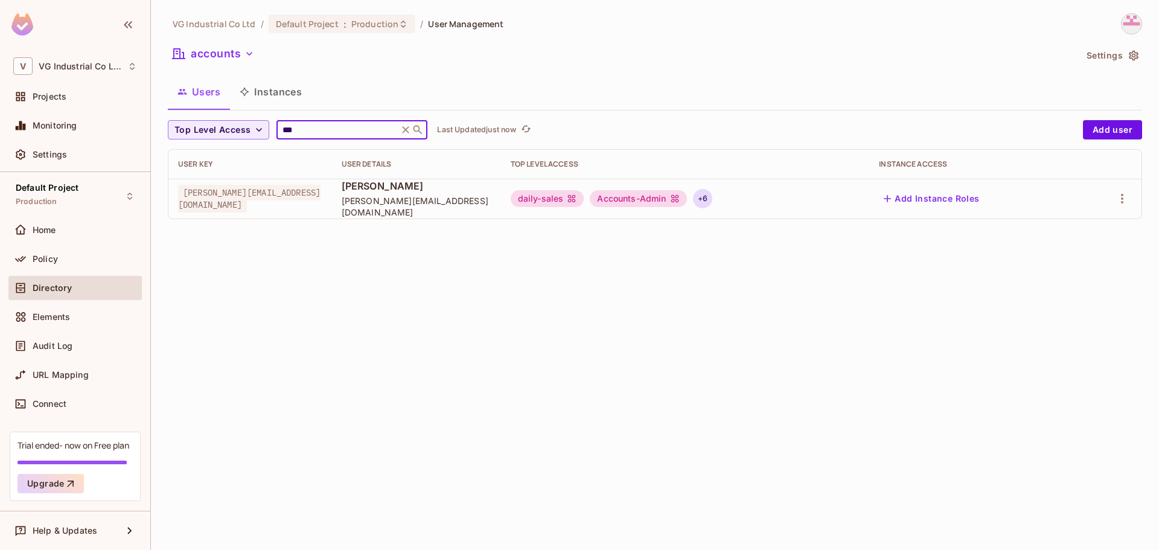
type input "***"
click at [712, 200] on div "+ 6" at bounding box center [702, 198] width 19 height 19
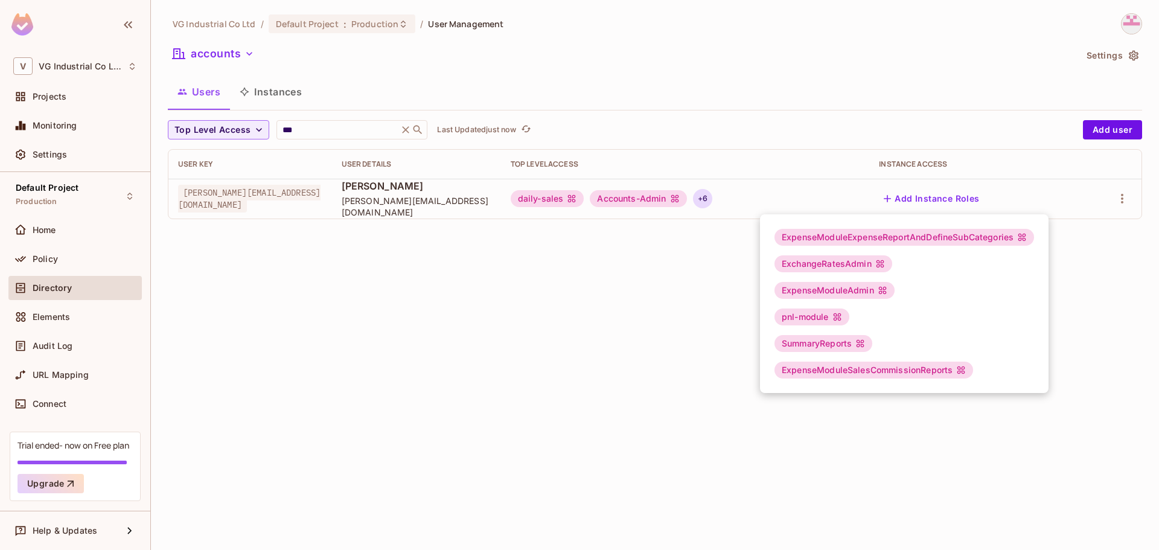
click at [809, 187] on div at bounding box center [579, 275] width 1159 height 550
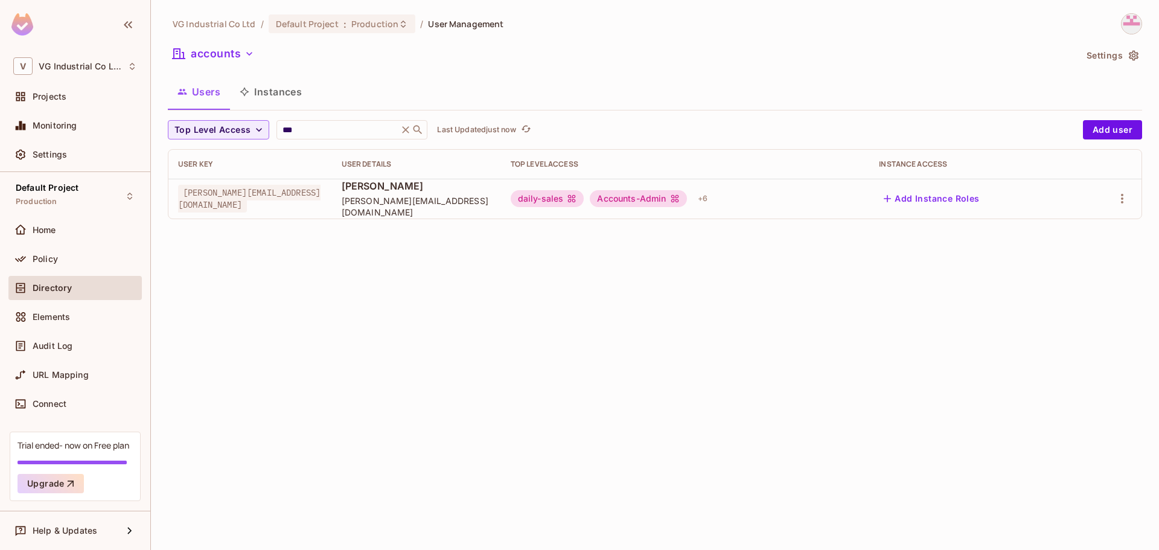
click at [801, 194] on div "daily-sales Accounts-Admin + 6" at bounding box center [686, 198] width 350 height 19
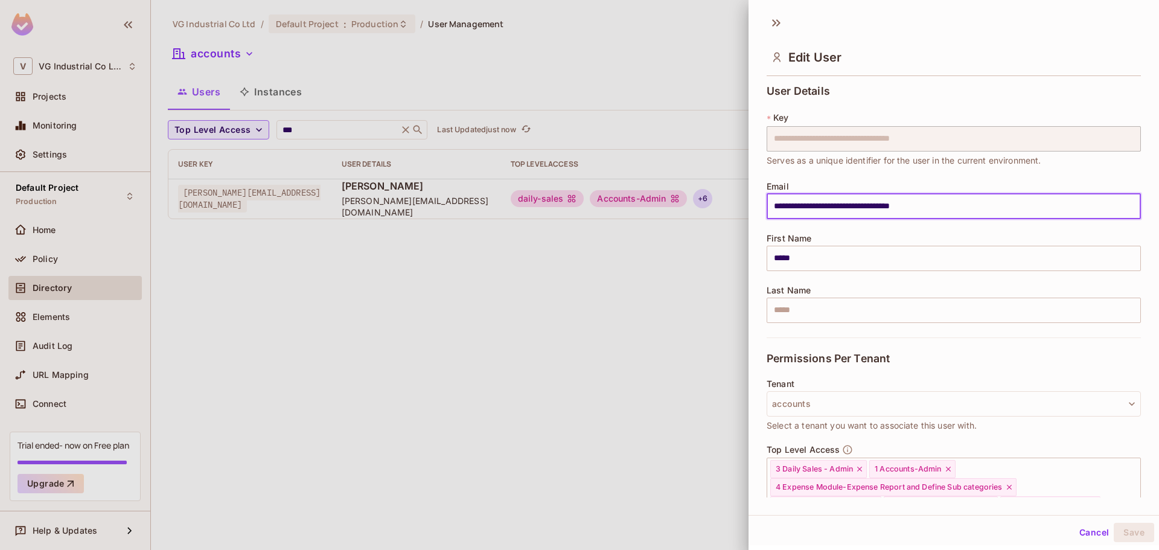
click at [778, 197] on input "**********" at bounding box center [954, 206] width 374 height 25
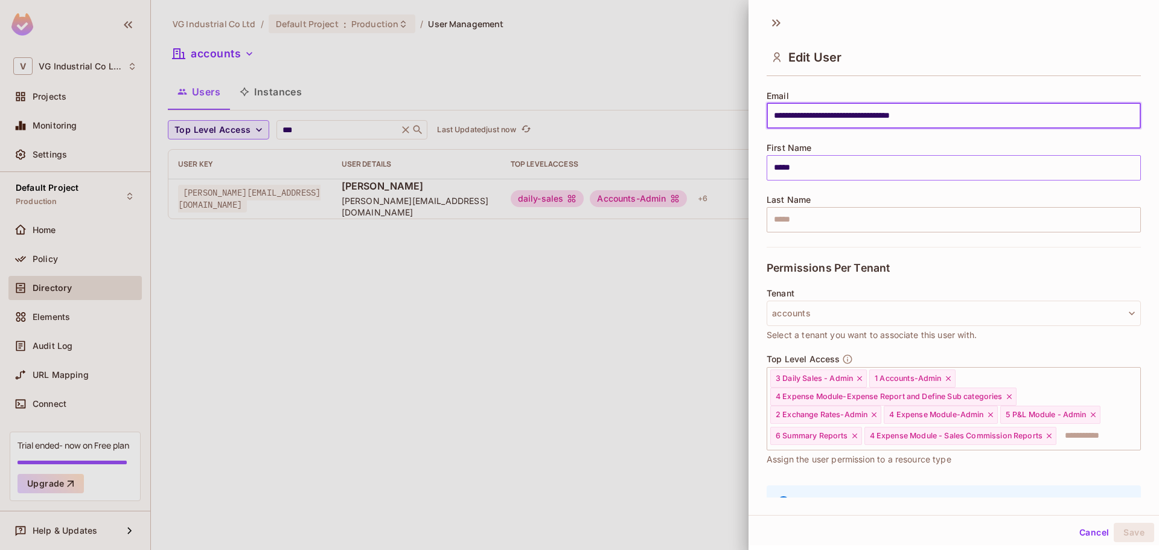
scroll to position [175, 0]
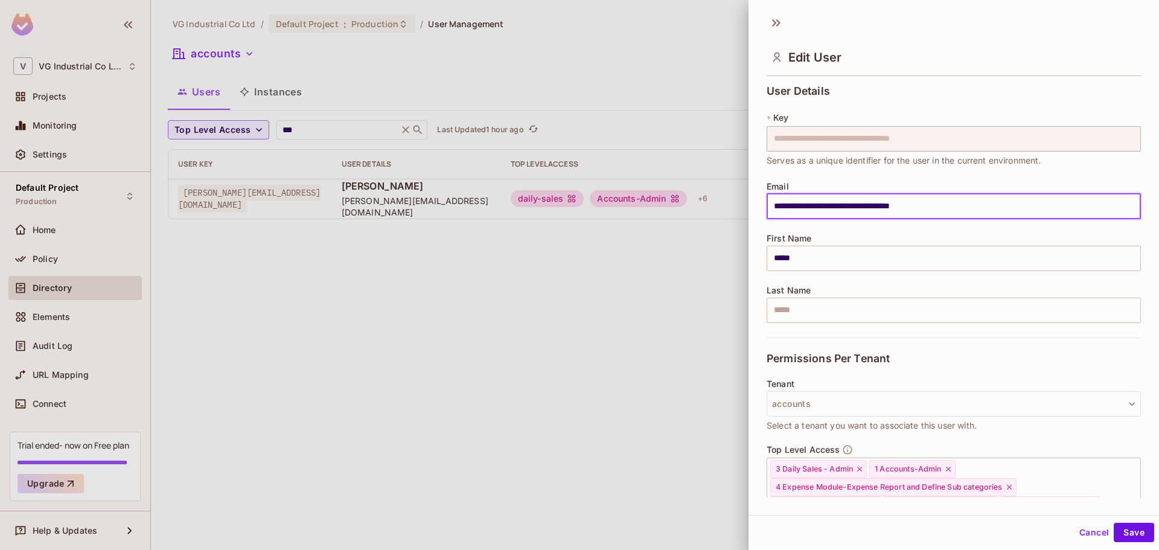
scroll to position [175, 0]
